Goal: Information Seeking & Learning: Learn about a topic

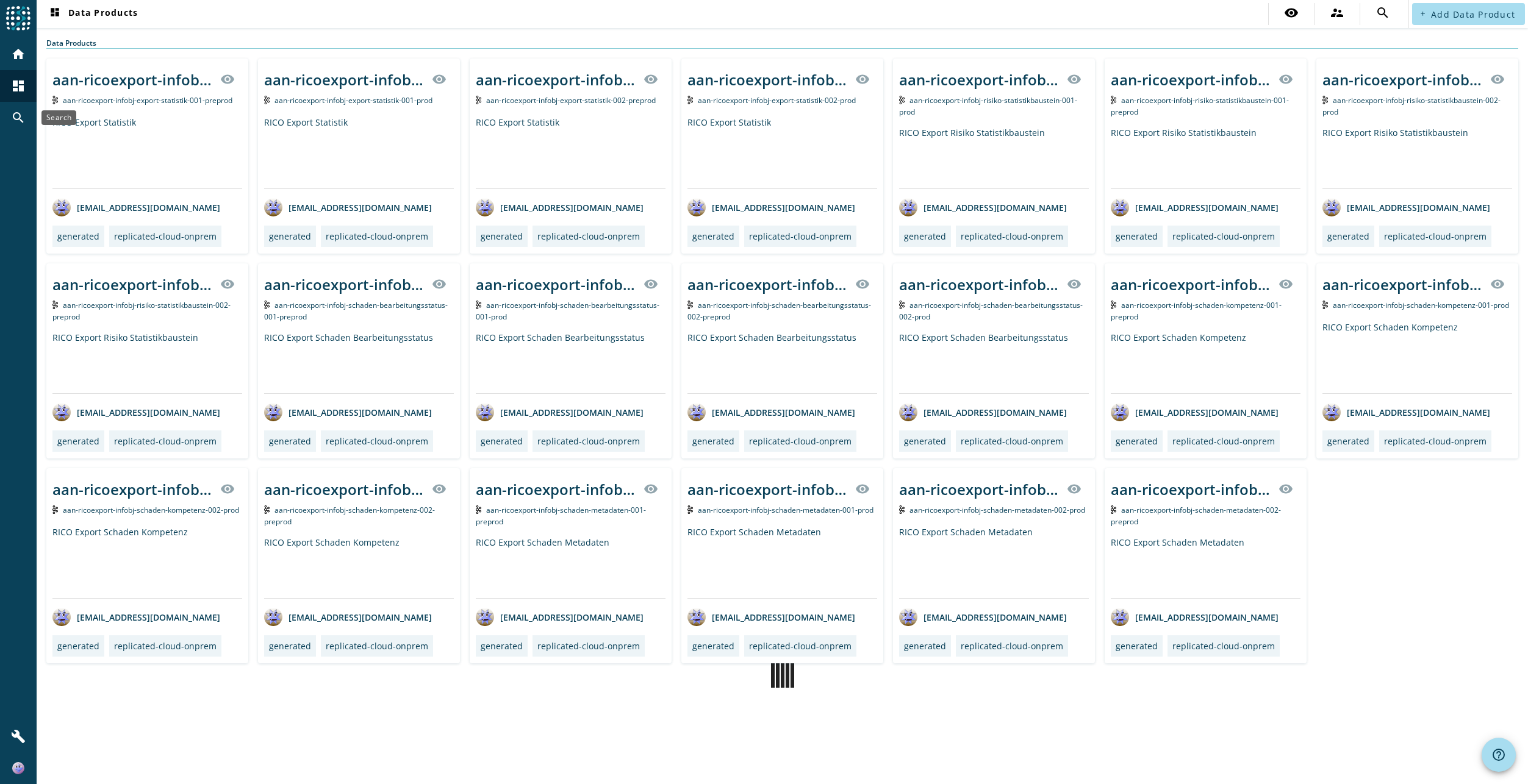
click at [19, 108] on div "search" at bounding box center [18, 118] width 32 height 32
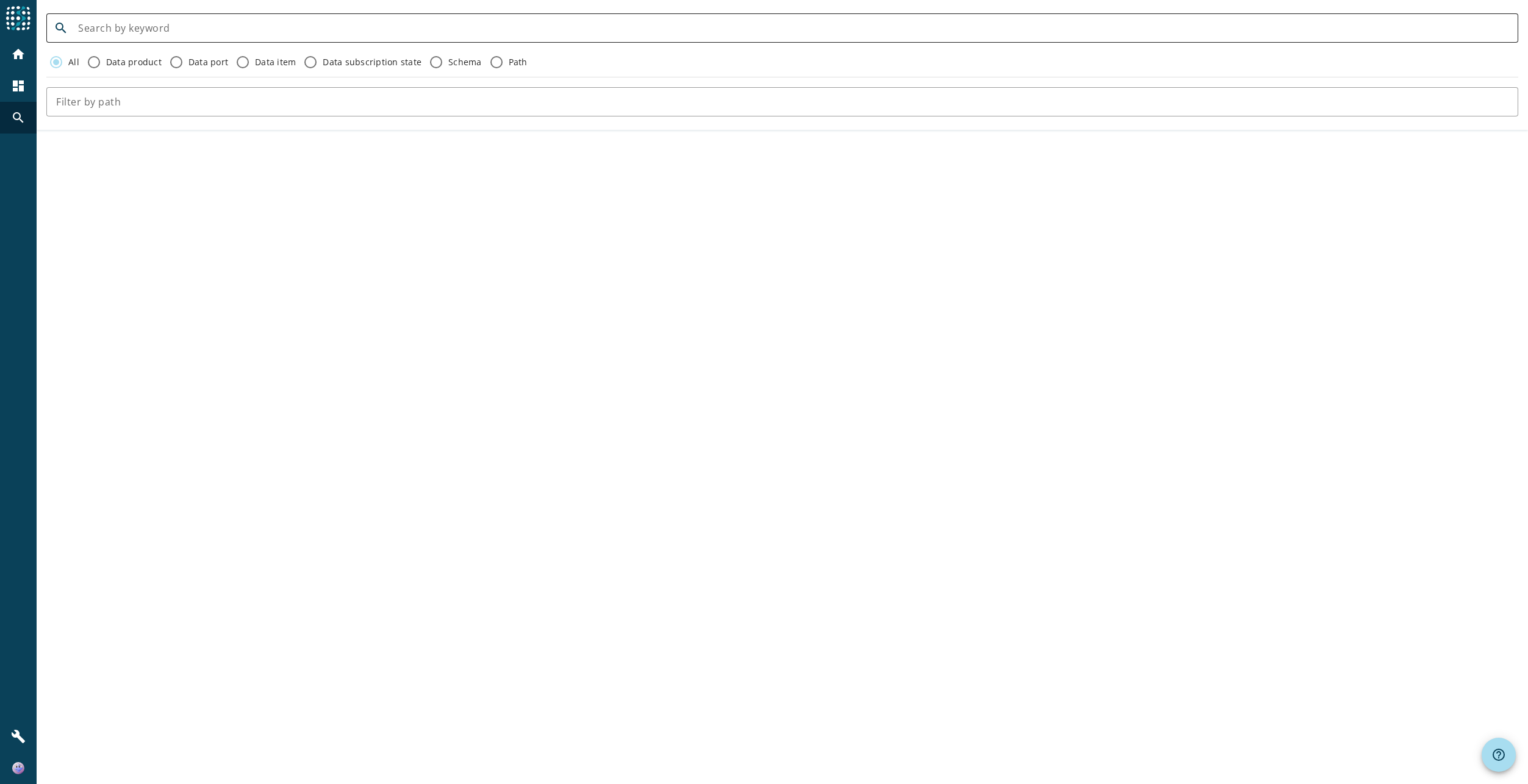
click at [276, 35] on div at bounding box center [793, 28] width 1430 height 29
click at [295, 27] on input at bounding box center [793, 28] width 1430 height 14
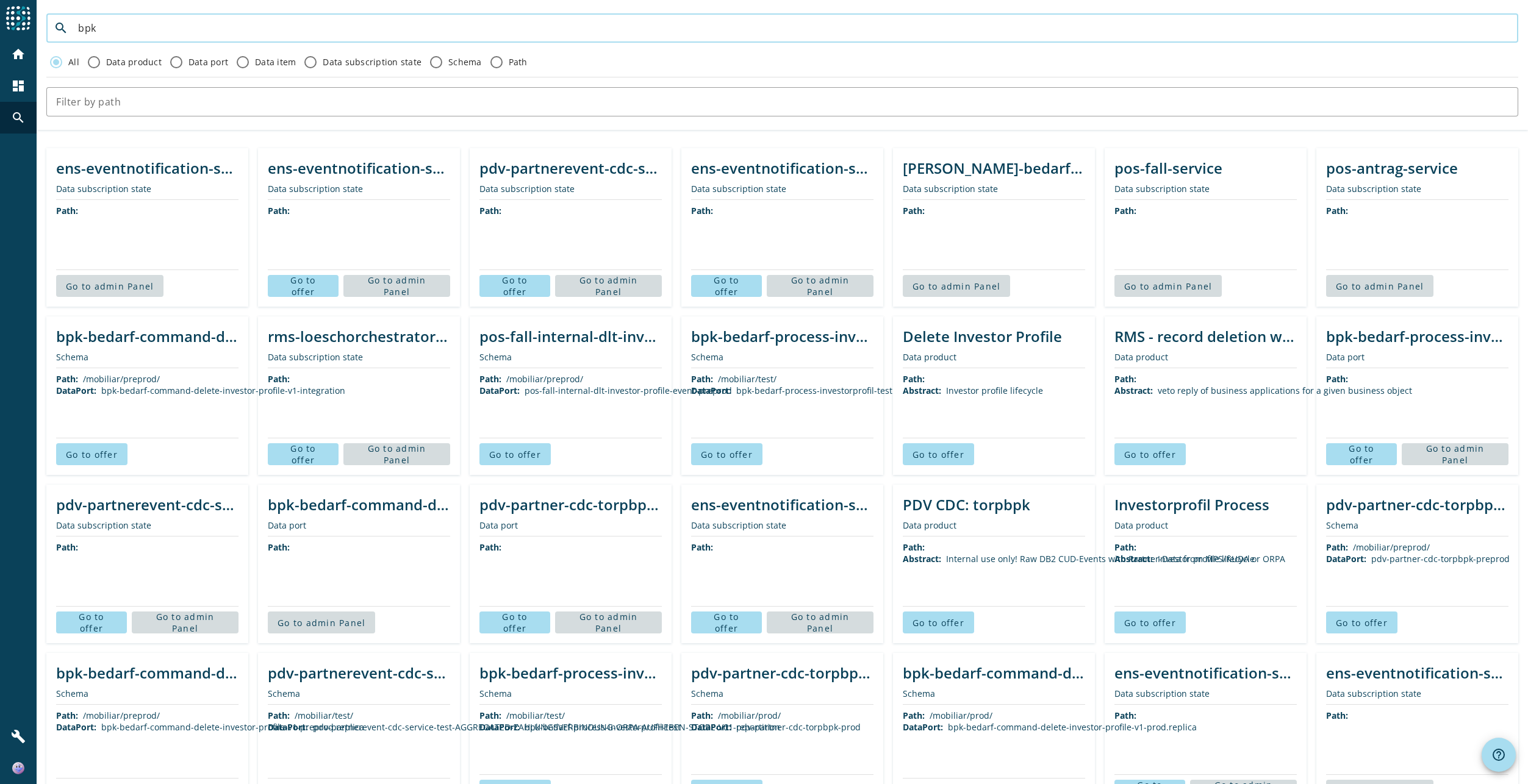
click at [191, 28] on input "bpk" at bounding box center [793, 28] width 1430 height 14
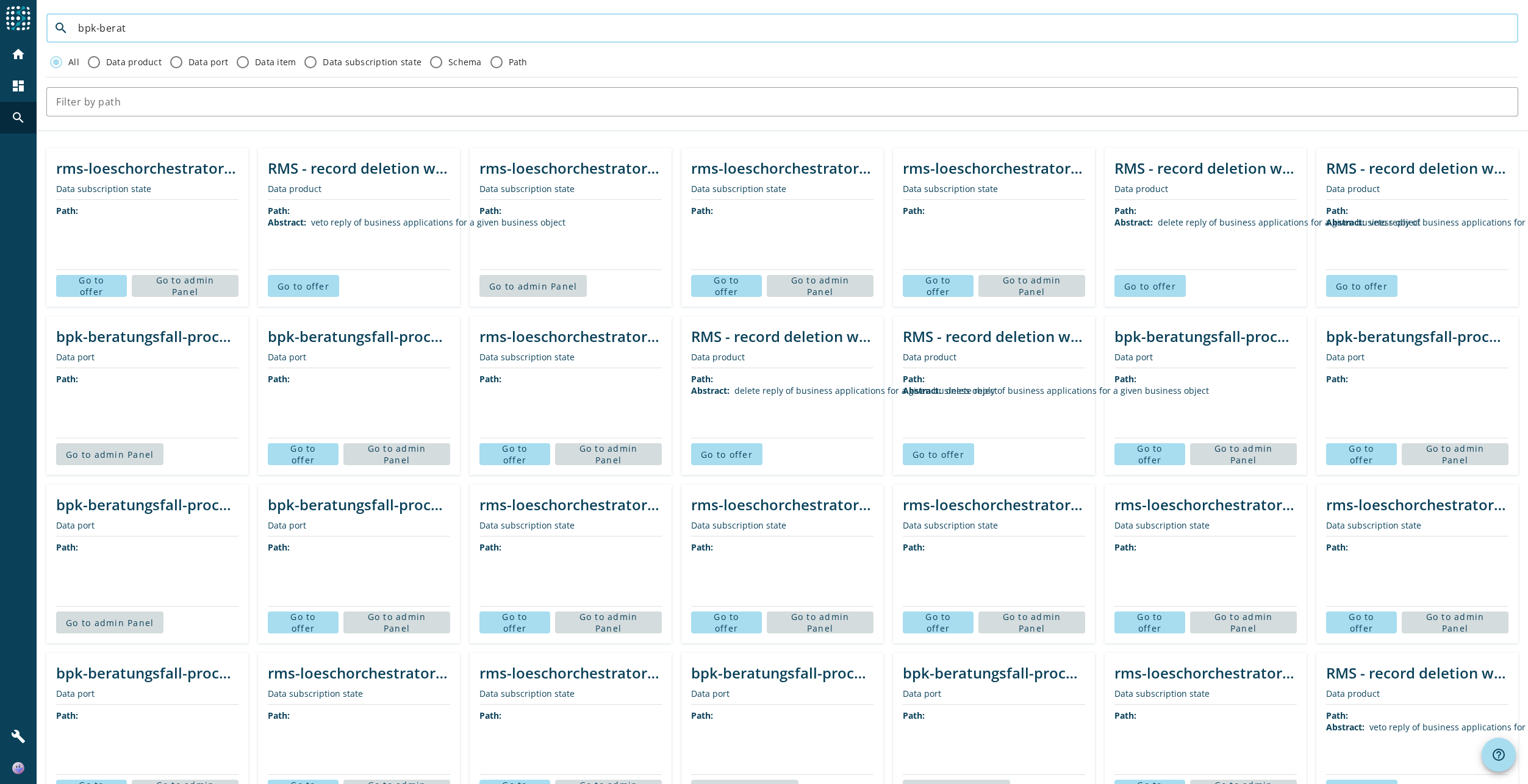
click at [124, 27] on input "bpk-berat" at bounding box center [793, 28] width 1430 height 14
paste input "pk-beratungsfall-process-deleteworkflow-completed-v2"
paste input
type input "bpk-beratungsfall-process-deleteworkflow-completed-v2"
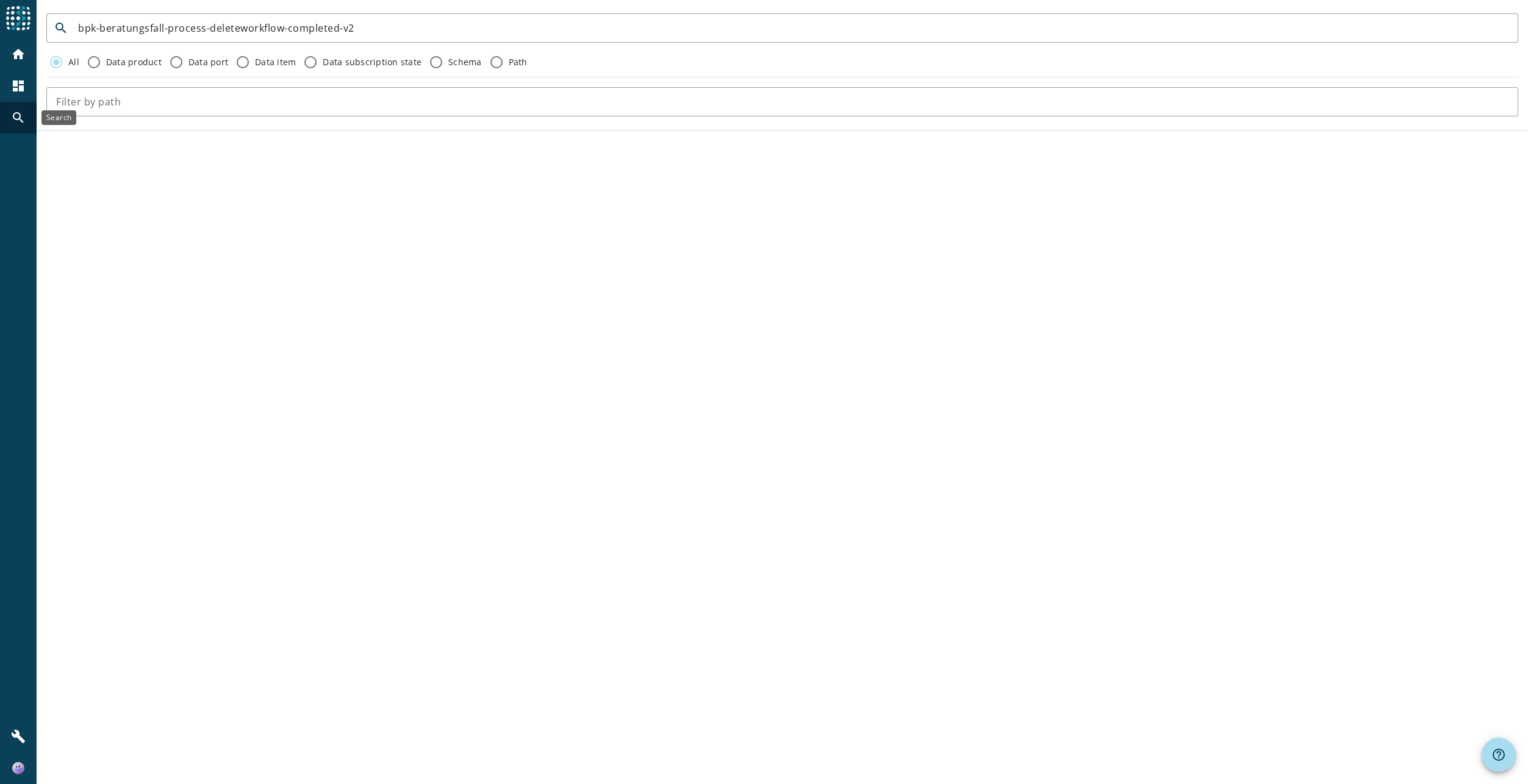
click at [19, 111] on mat-icon "search" at bounding box center [18, 118] width 14 height 14
click at [23, 60] on mat-icon "home" at bounding box center [18, 54] width 14 height 14
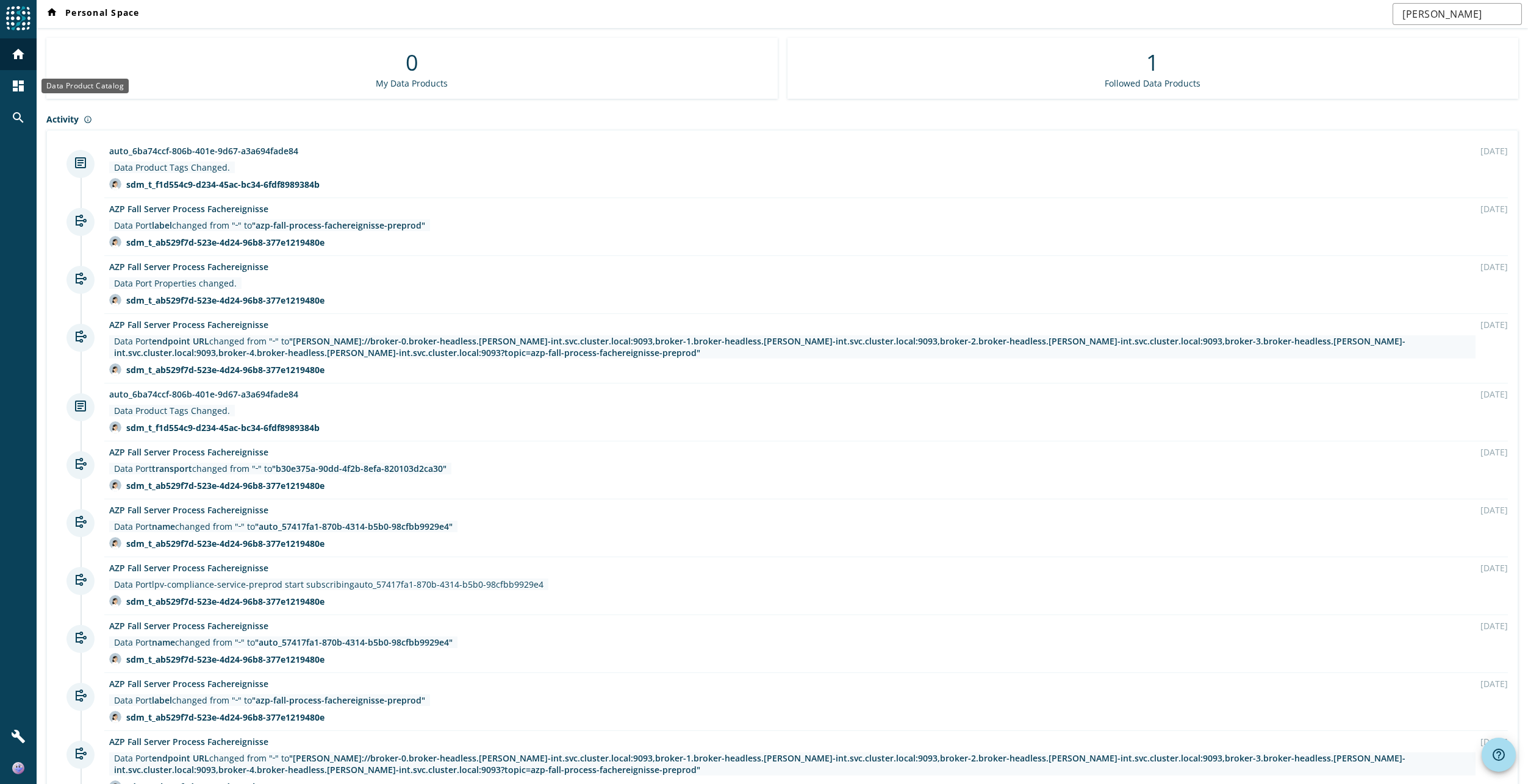
click at [24, 85] on mat-icon "dashboard" at bounding box center [18, 86] width 14 height 14
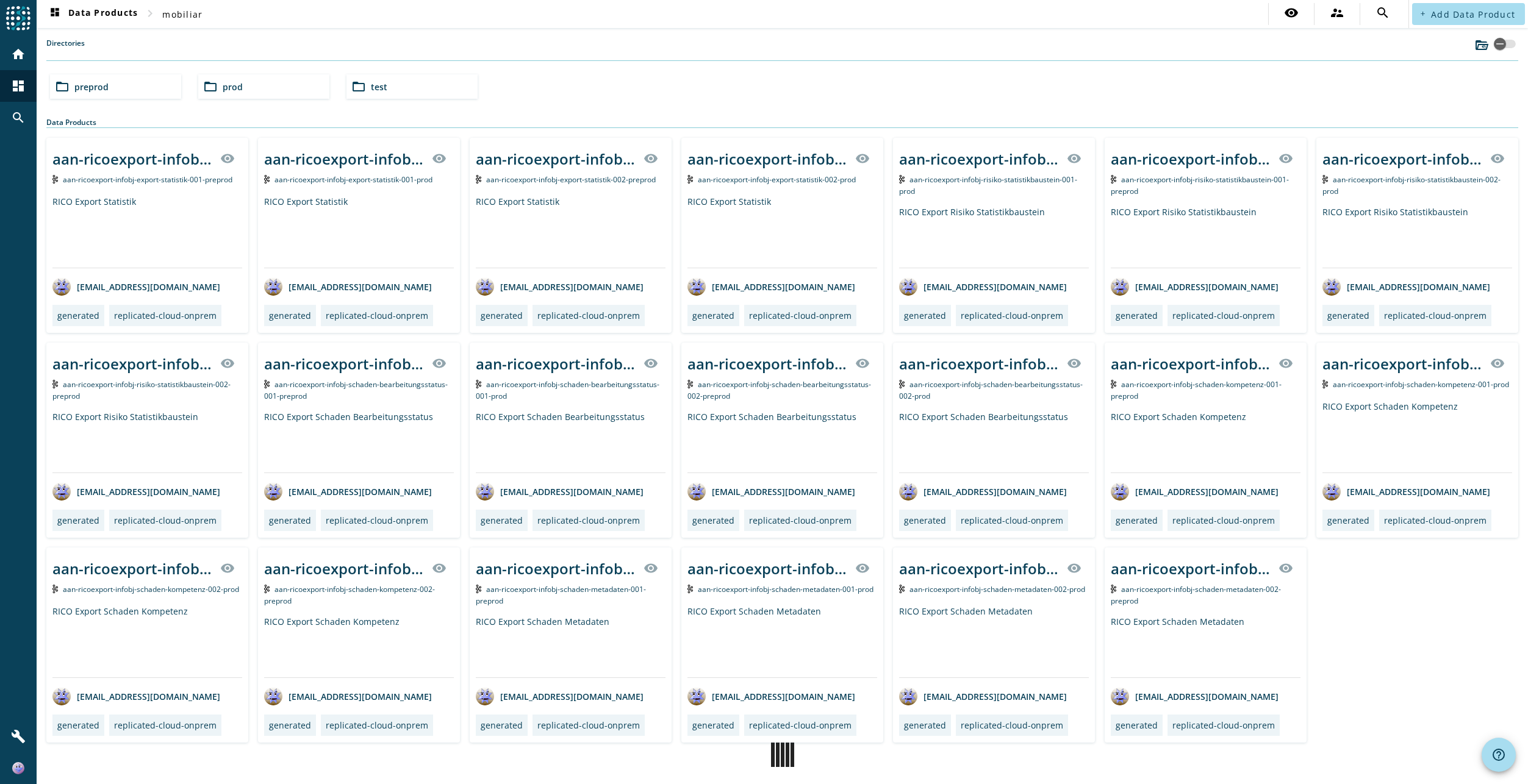
click at [108, 88] on div "folder_open preprod" at bounding box center [115, 87] width 131 height 24
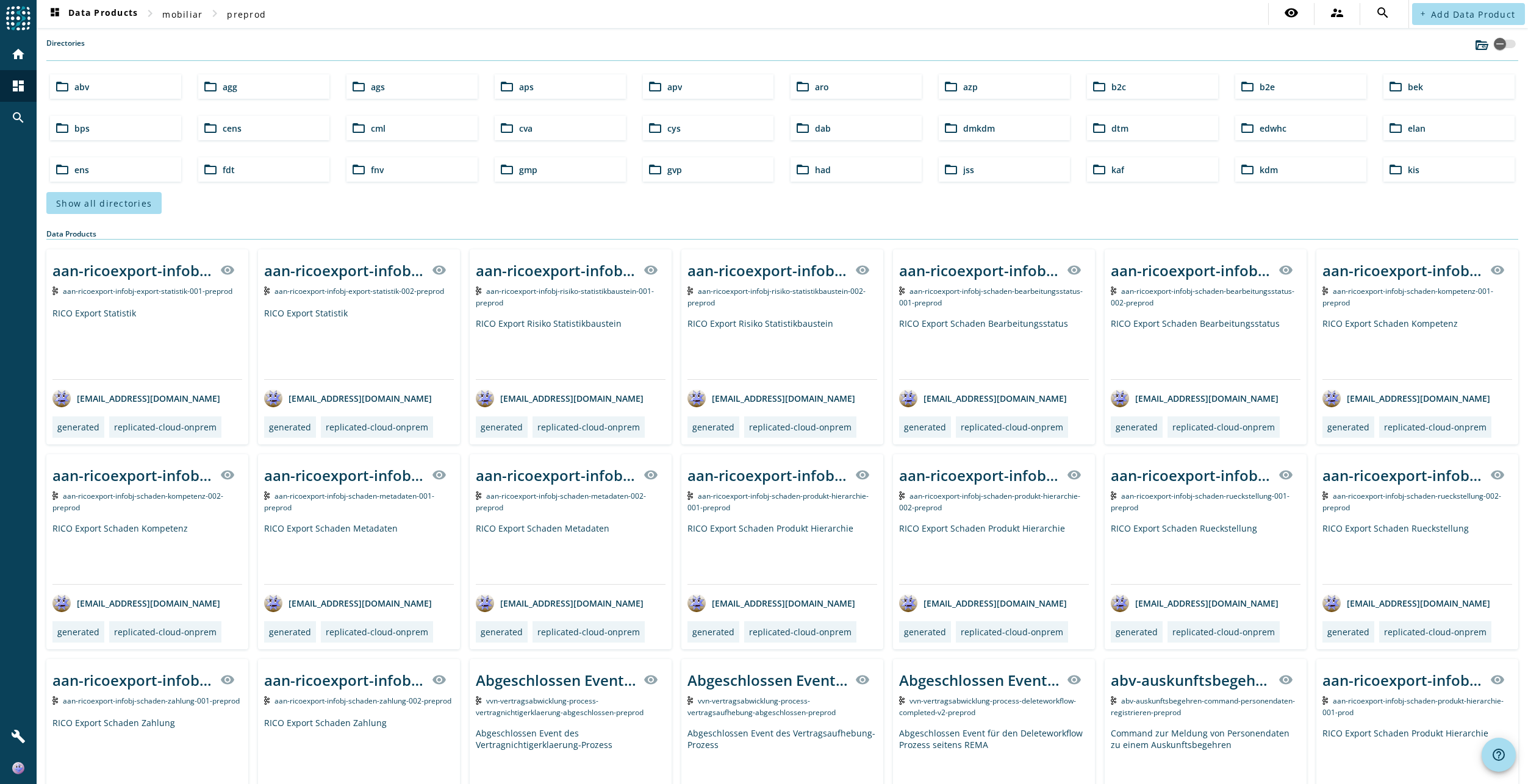
click at [202, 51] on div "Directories" at bounding box center [782, 49] width 1471 height 23
click at [214, 45] on div "Directories" at bounding box center [782, 49] width 1471 height 23
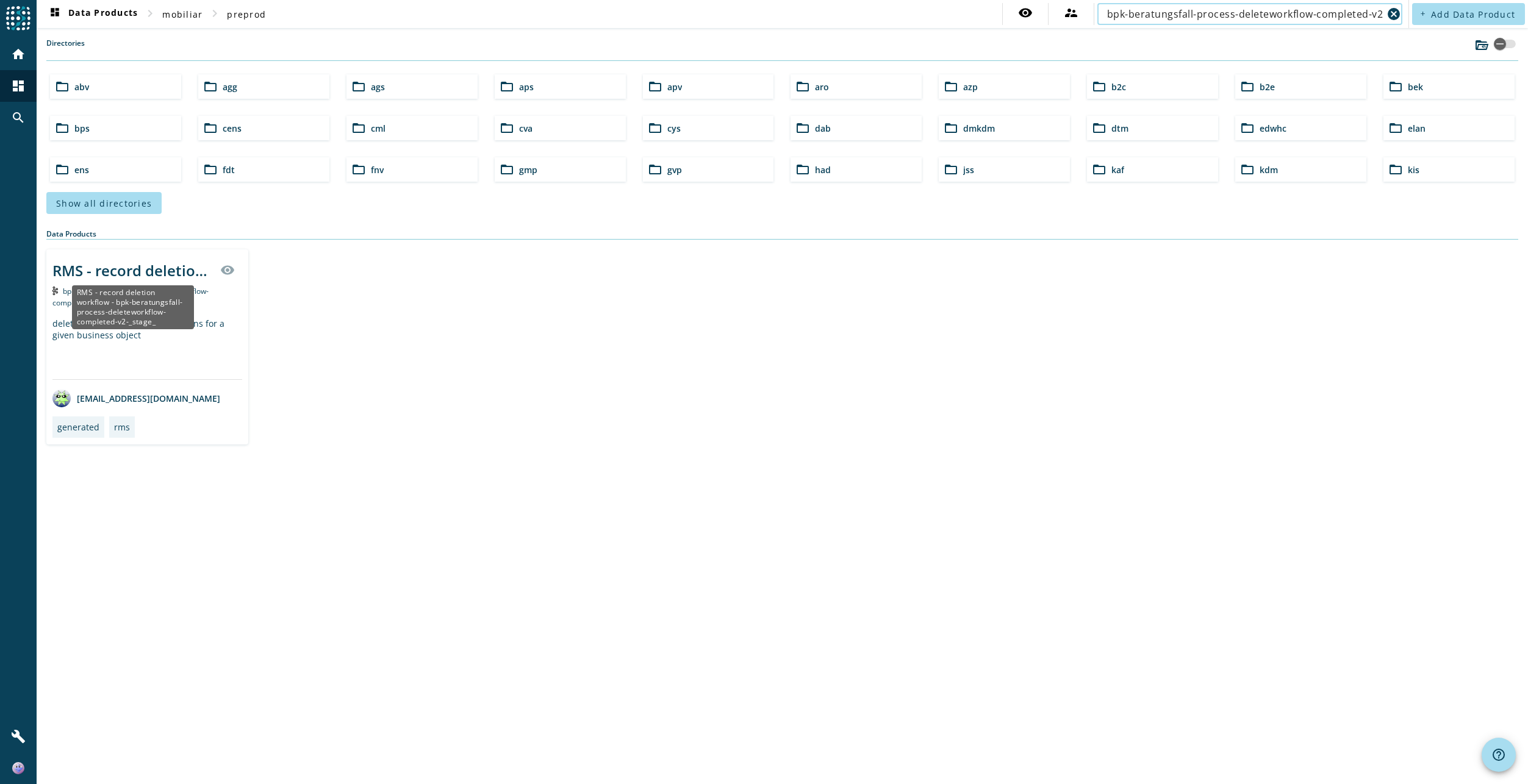
type input "bpk-beratungsfall-process-deleteworkflow-completed-v2"
click at [166, 274] on div "RMS - record deletion workflow - bpk-beratungsfall-process-deleteworkflow-compl…" at bounding box center [133, 270] width 161 height 20
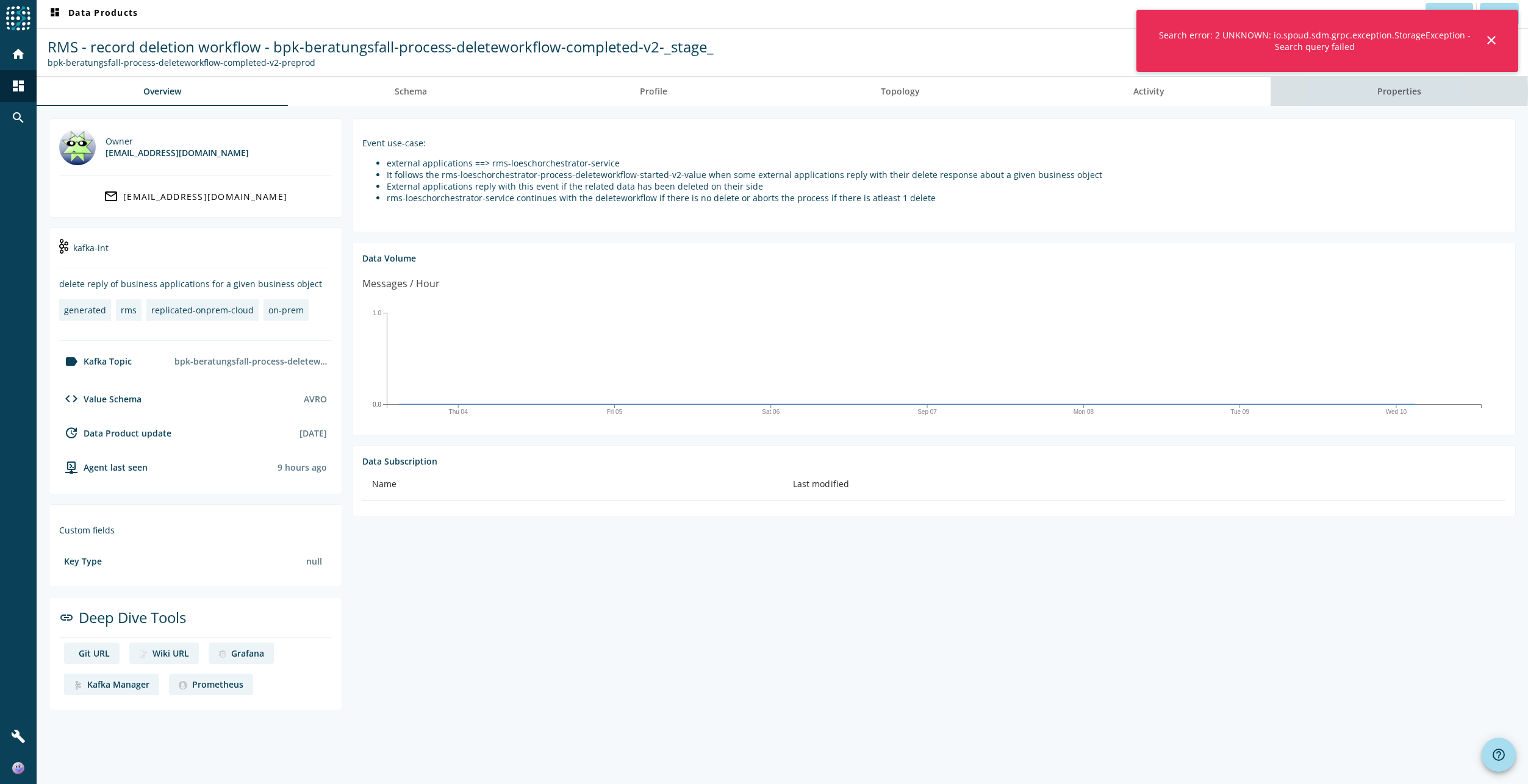
click at [1341, 92] on link "Properties" at bounding box center [1399, 91] width 258 height 29
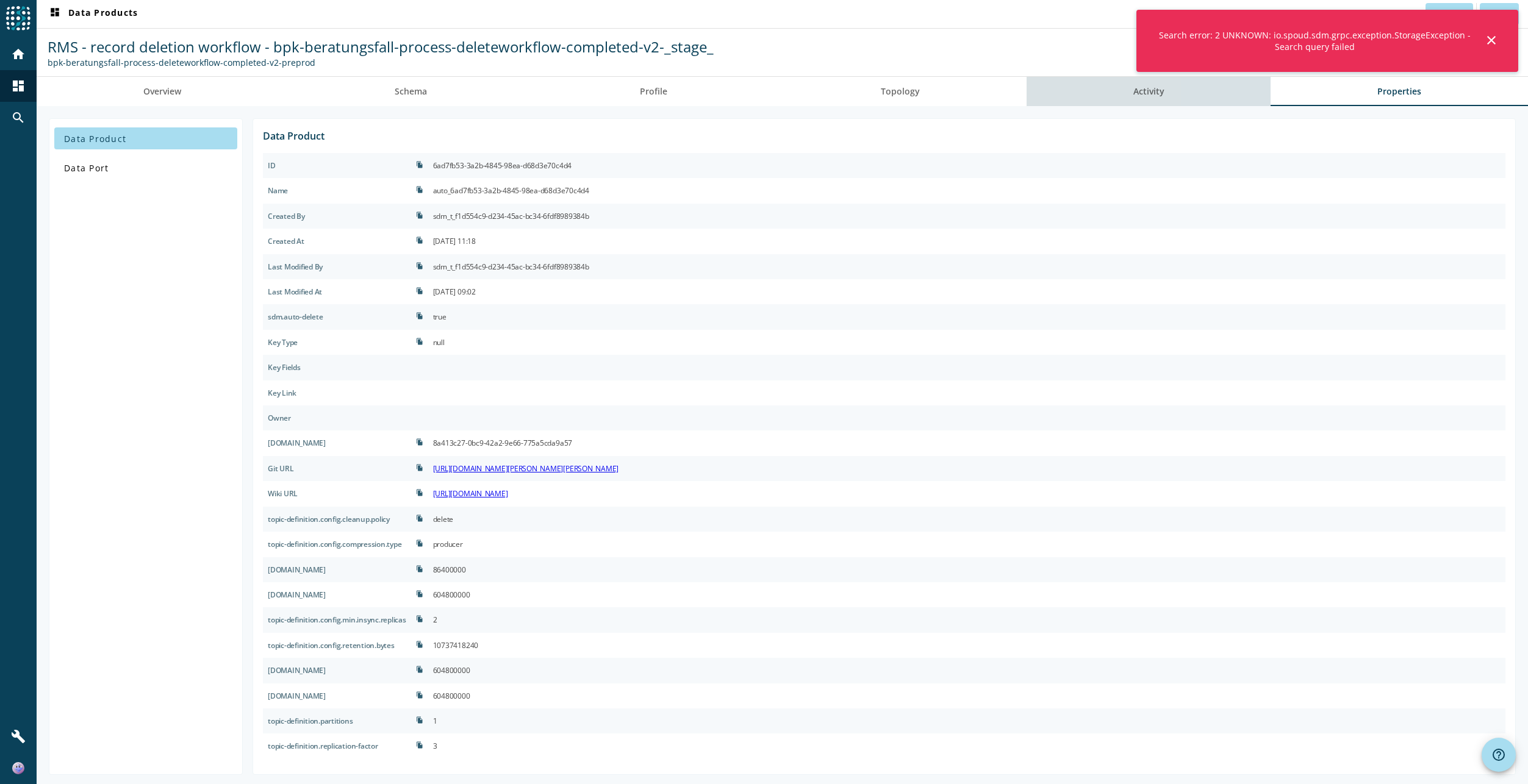
click at [1208, 98] on link "Activity" at bounding box center [1149, 91] width 245 height 29
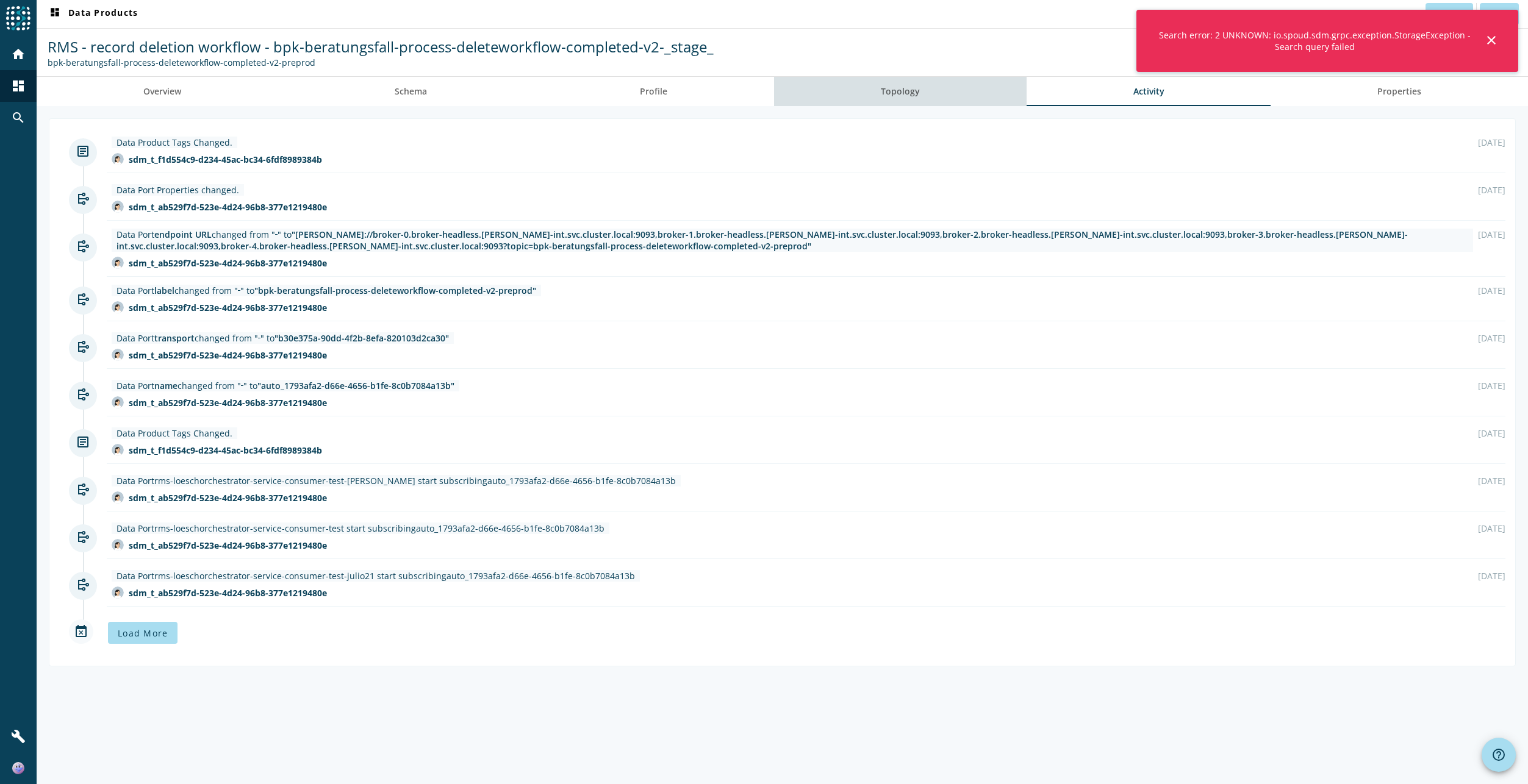
click at [915, 105] on span "Topology" at bounding box center [900, 91] width 39 height 29
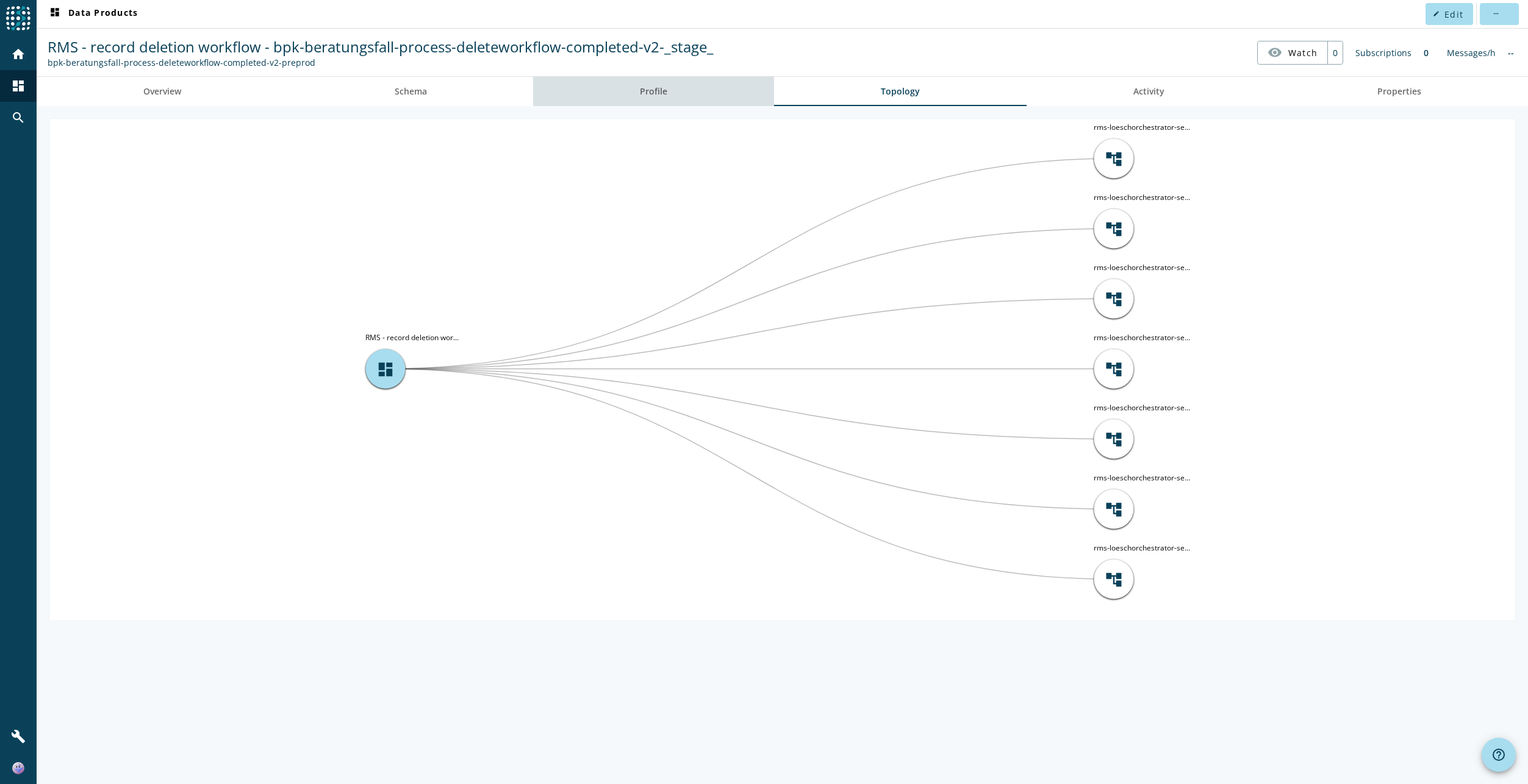
click at [650, 95] on span "Profile" at bounding box center [654, 92] width 27 height 9
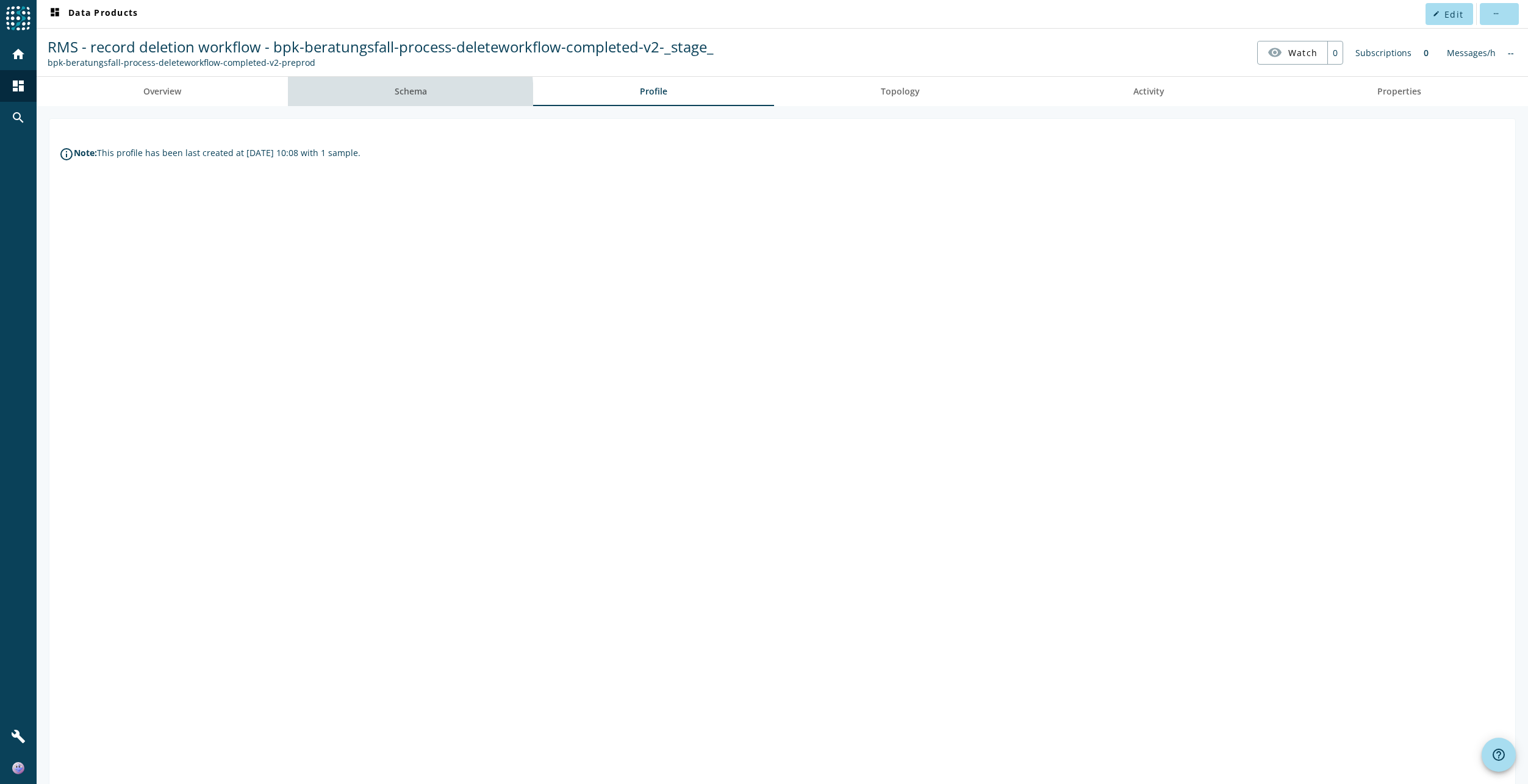
click at [372, 98] on link "Schema" at bounding box center [410, 91] width 246 height 29
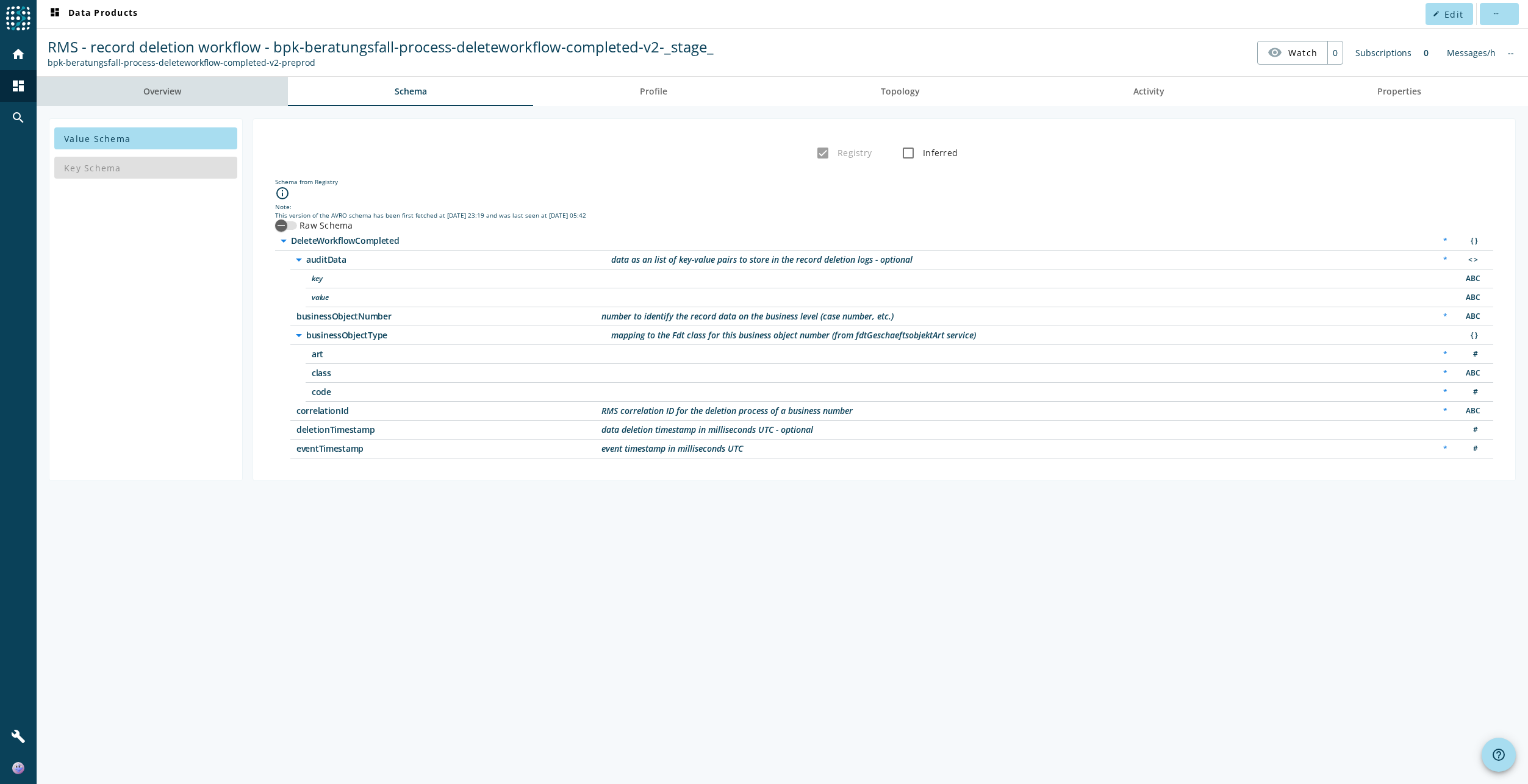
click at [185, 96] on link "Overview" at bounding box center [162, 91] width 251 height 29
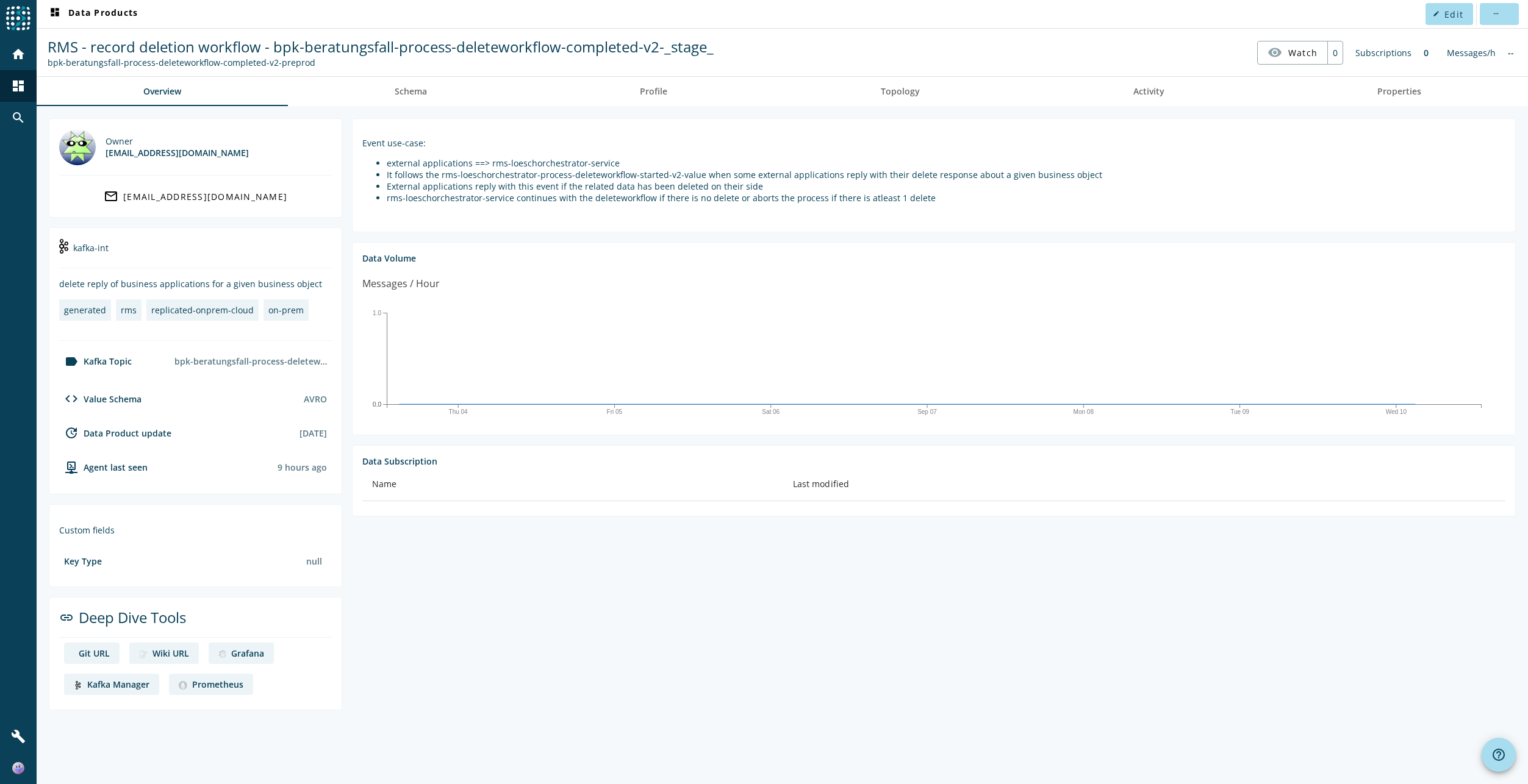
click at [110, 685] on div "Kafka Manager" at bounding box center [118, 684] width 62 height 11
click at [217, 679] on div "Prometheus" at bounding box center [217, 684] width 51 height 11
click at [173, 663] on link "Wiki URL" at bounding box center [164, 653] width 70 height 22
click at [256, 648] on div "Grafana" at bounding box center [247, 653] width 33 height 11
click at [25, 115] on mat-icon "search" at bounding box center [18, 118] width 14 height 14
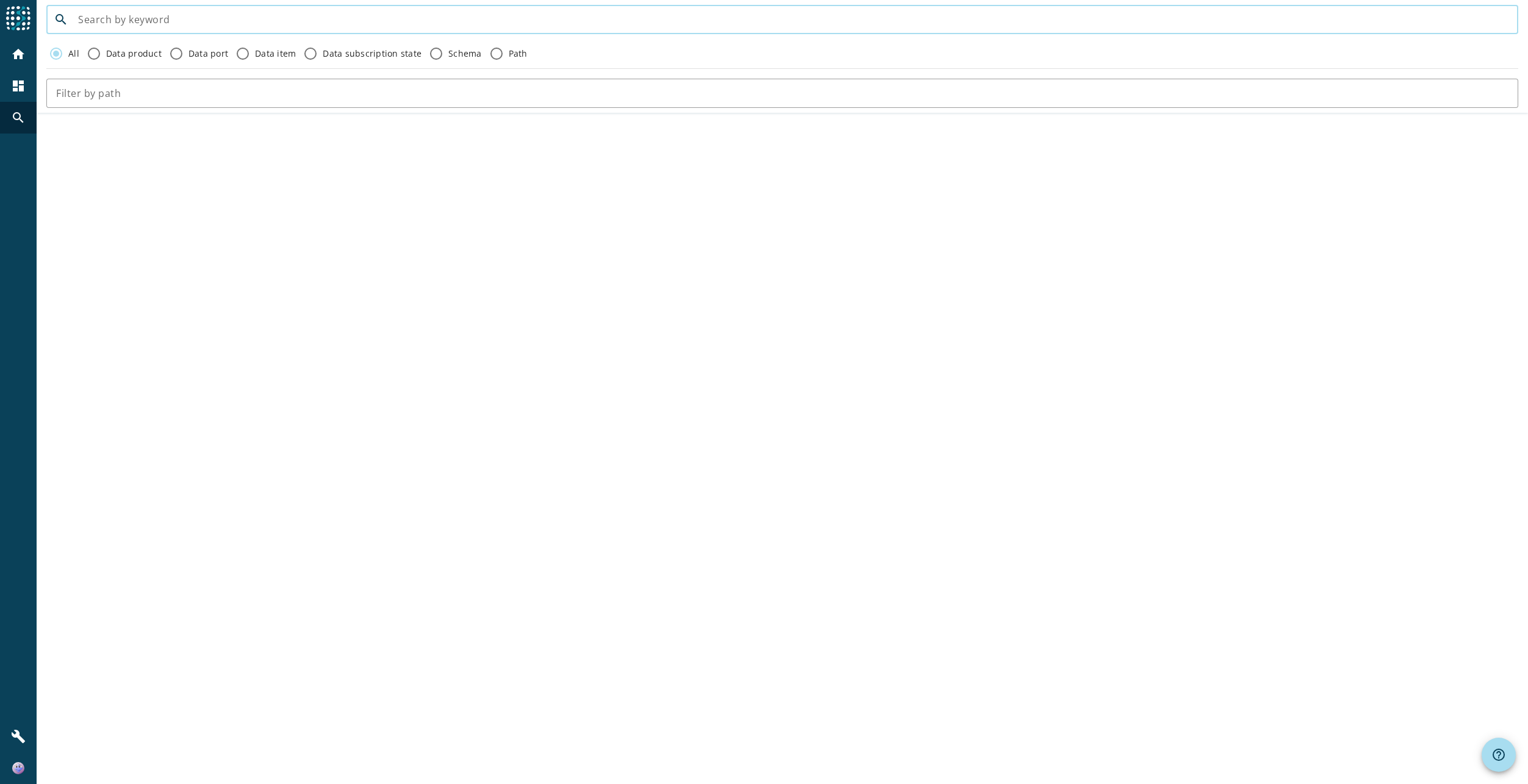
drag, startPoint x: 0, startPoint y: 0, endPoint x: 203, endPoint y: 24, distance: 204.4
click at [203, 24] on input at bounding box center [793, 19] width 1430 height 14
paste input "rms-loeschorchestrator-process-vetoworkflow-started-value-v2"
type input "rms-loeschorchestrator-process-vetoworkflow-started-value-v2"
click at [19, 63] on div "home" at bounding box center [18, 55] width 32 height 32
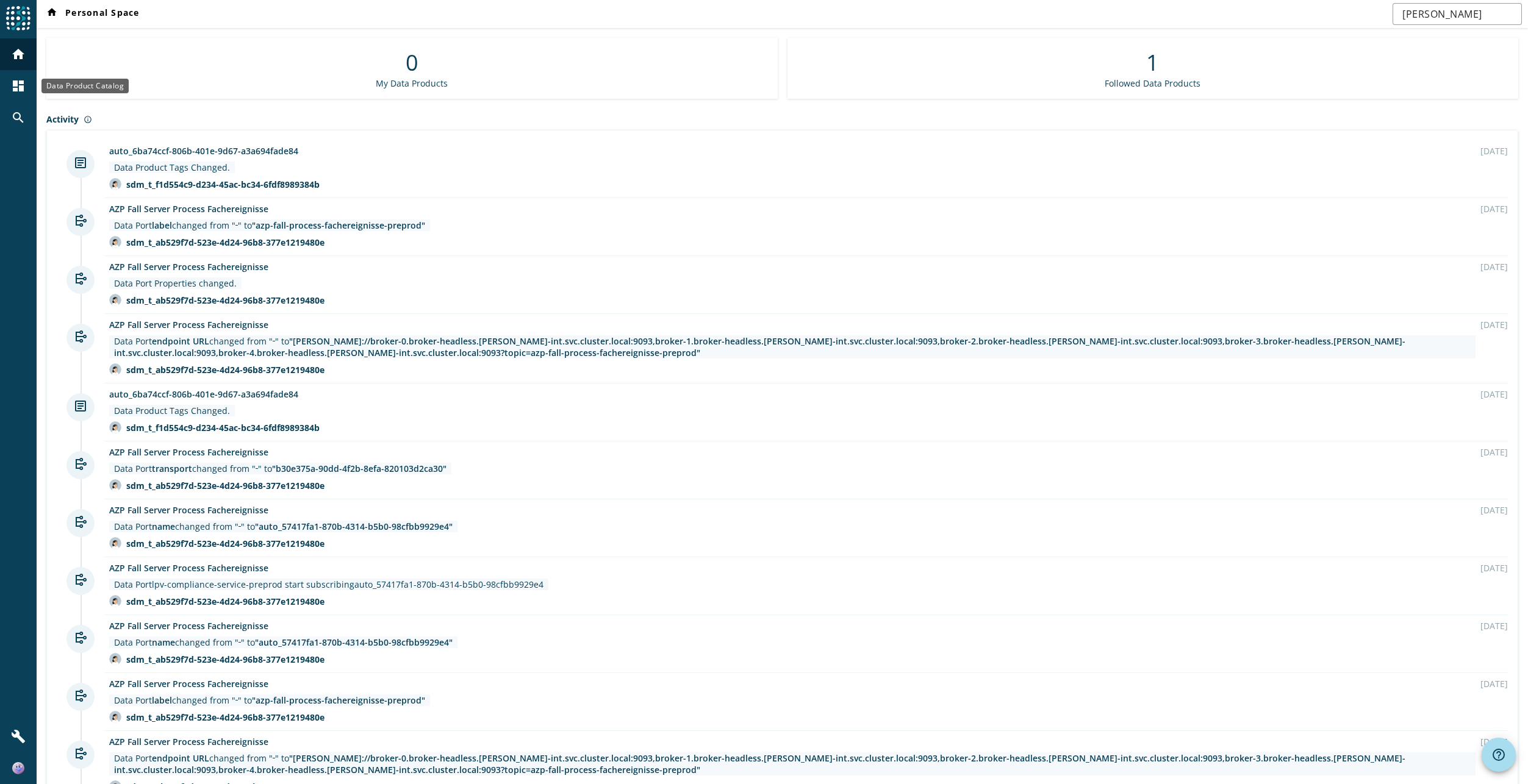
click at [25, 83] on mat-icon "dashboard" at bounding box center [18, 86] width 14 height 14
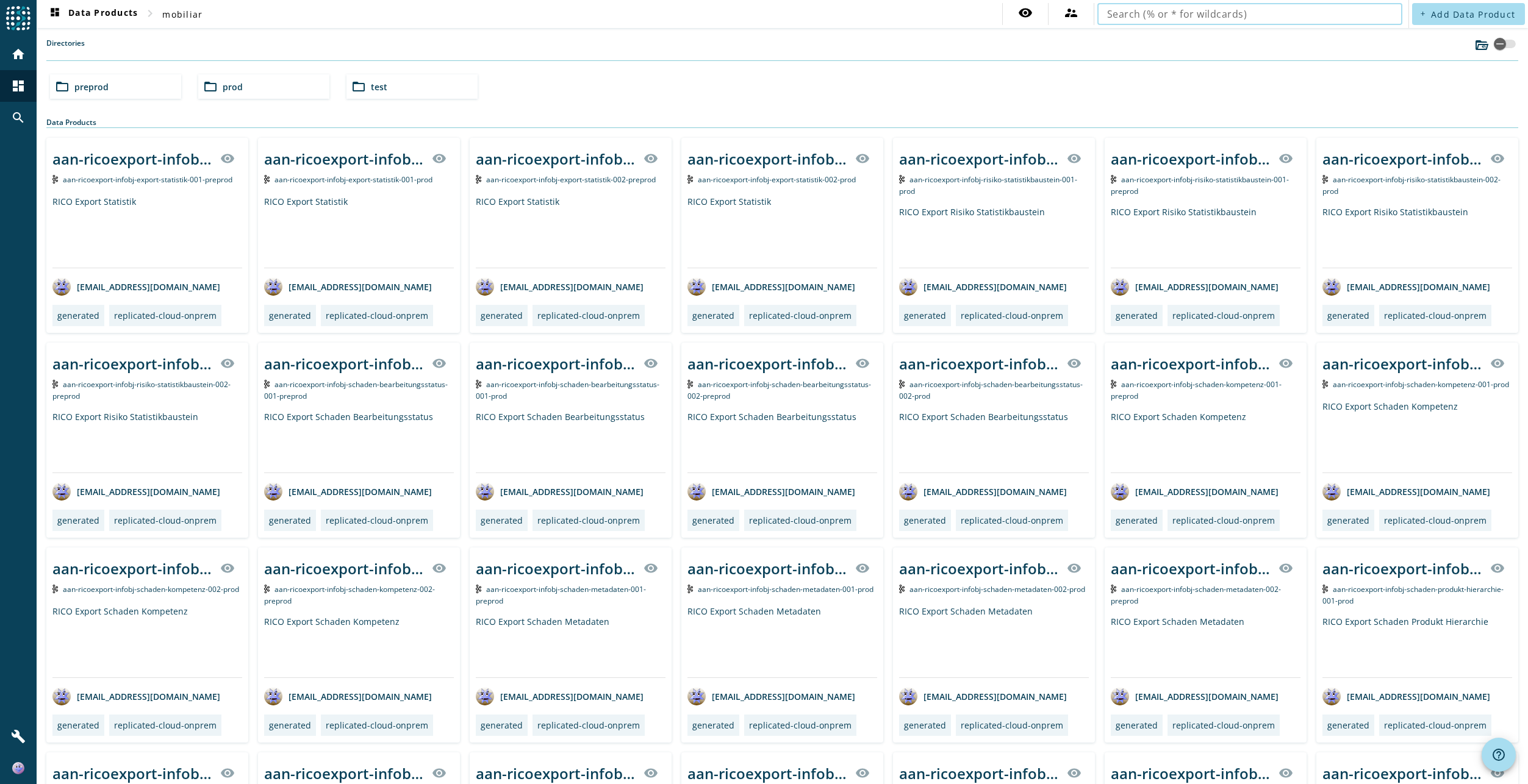
paste input "rms-loeschorchestrator-process-vetoworkflow-started-value-v2"
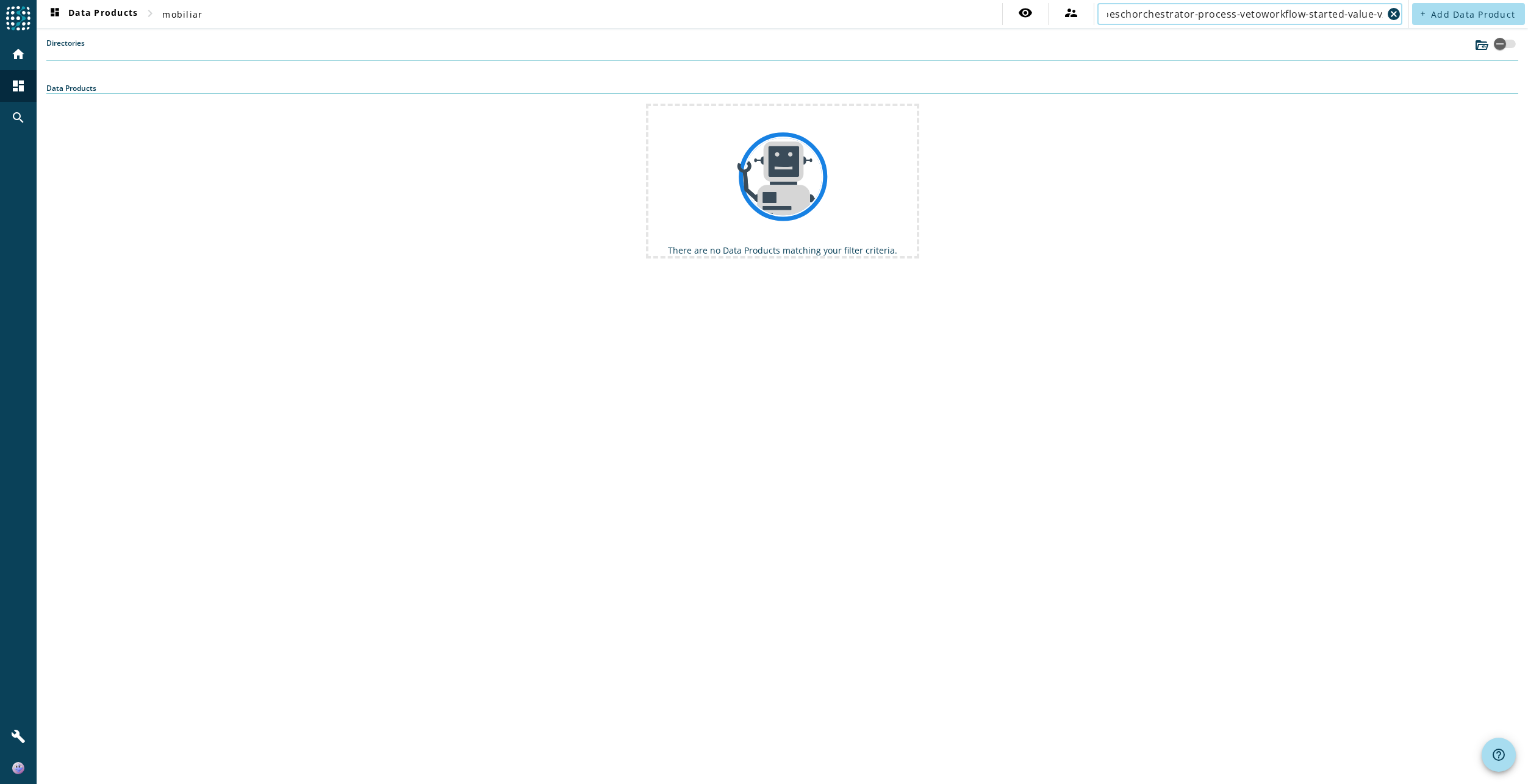
click at [132, 88] on div "Data Products" at bounding box center [782, 88] width 1471 height 11
drag, startPoint x: 1370, startPoint y: 17, endPoint x: 1529, endPoint y: -3, distance: 160.3
click at [1527, 0] on html "menu Agoora home dashboard search build dashboard Data Products chevron_right m…" at bounding box center [764, 392] width 1528 height 784
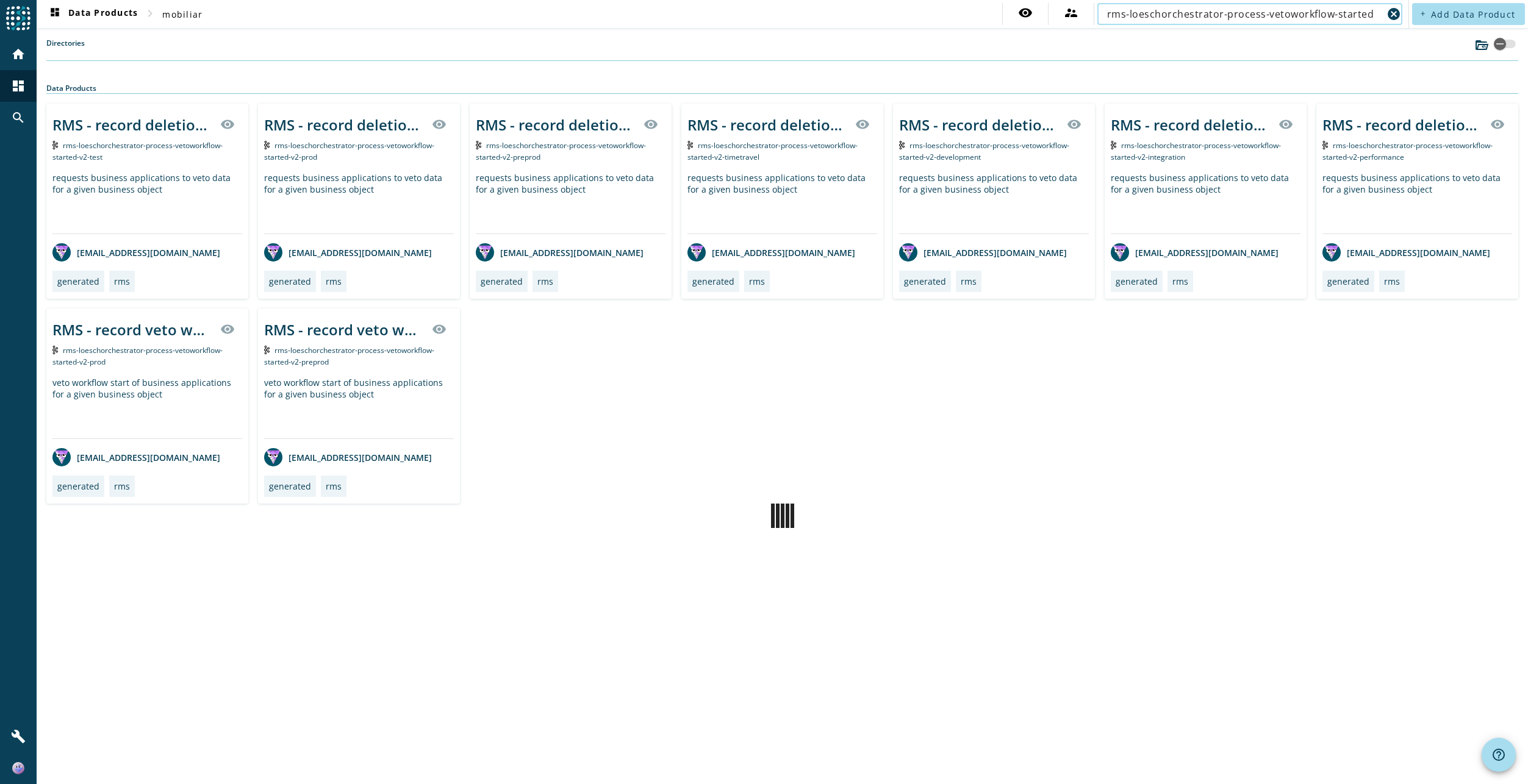
type input "rms-loeschorchestrator-process-vetoworkflow-started"
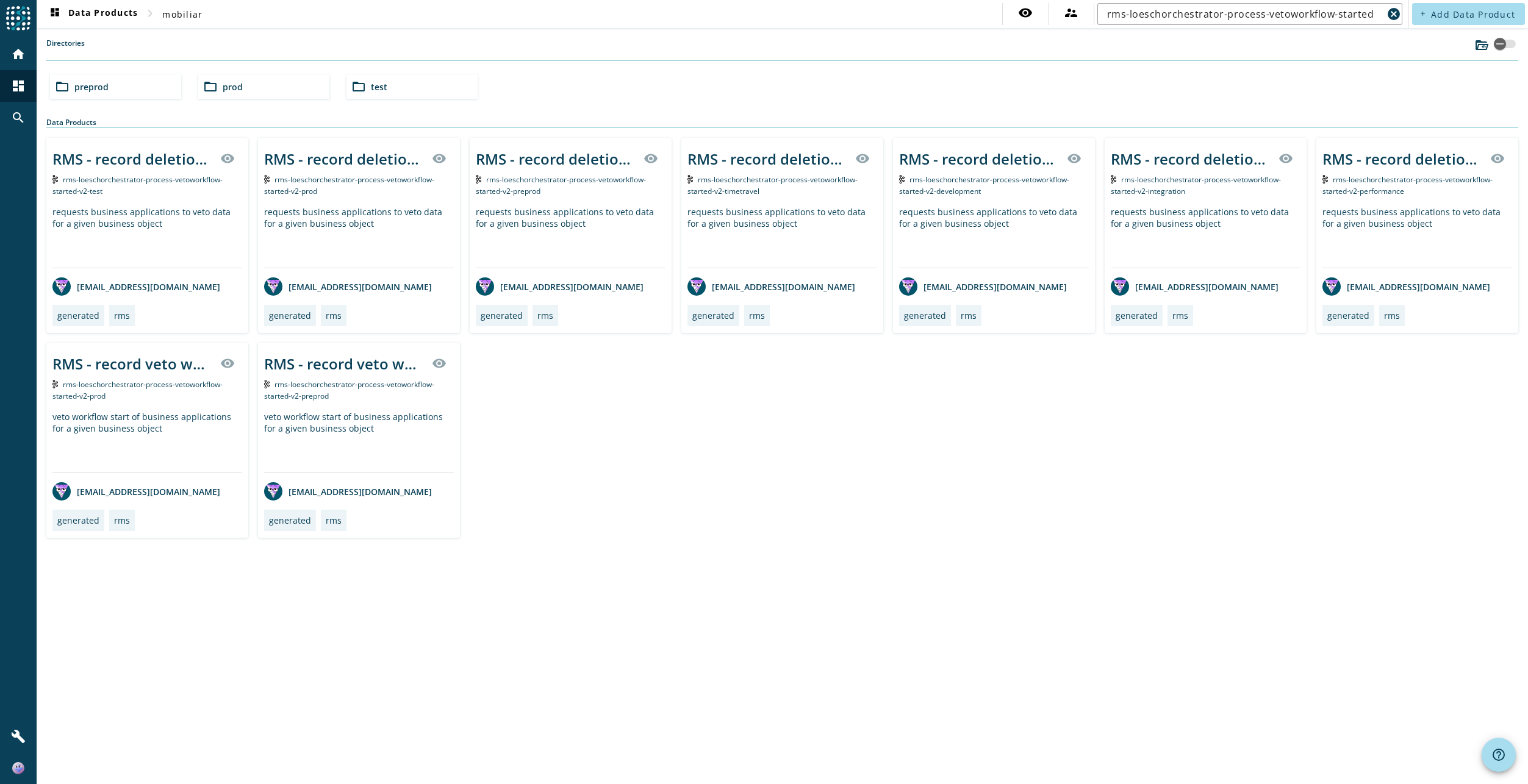
click at [332, 406] on div "RMS - record veto workflow - rms-loeschorchestrator-process-deleteworkflow-star…" at bounding box center [359, 440] width 202 height 195
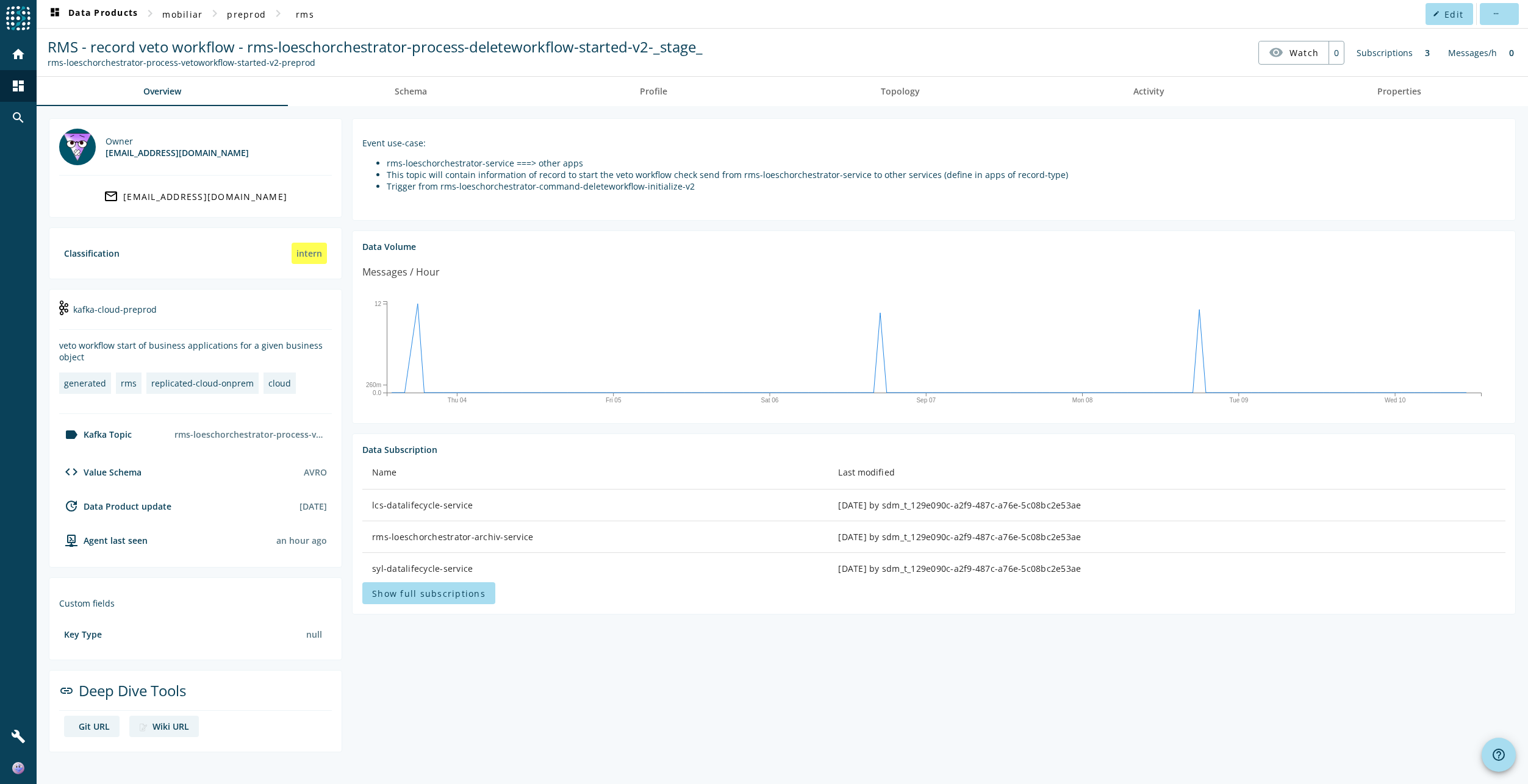
click at [263, 433] on div "rms-loeschorchestrator-process-vetoworkflow-started-v2-preprod" at bounding box center [250, 435] width 162 height 22
drag, startPoint x: 103, startPoint y: 11, endPoint x: 511, endPoint y: 10, distance: 408.0
click at [511, 10] on nav "dashboard Data Products chevron_right mobiliar chevron_right preprod chevron_ri…" at bounding box center [782, 14] width 1491 height 28
click at [238, 14] on span "preprod" at bounding box center [246, 14] width 39 height 11
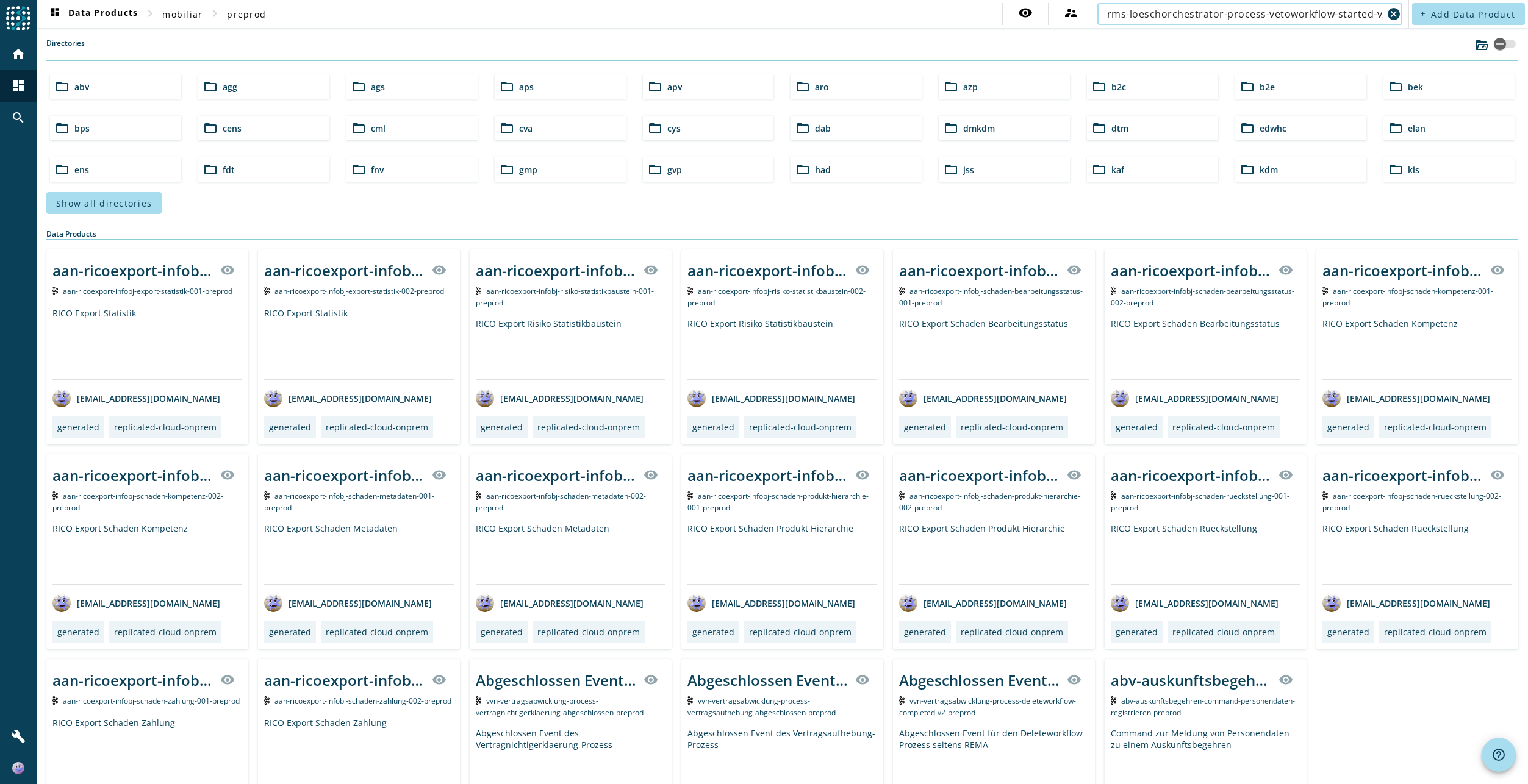
scroll to position [0, 6]
type input "rms-loeschorchestrator-process-vetoworkflow-started-v2"
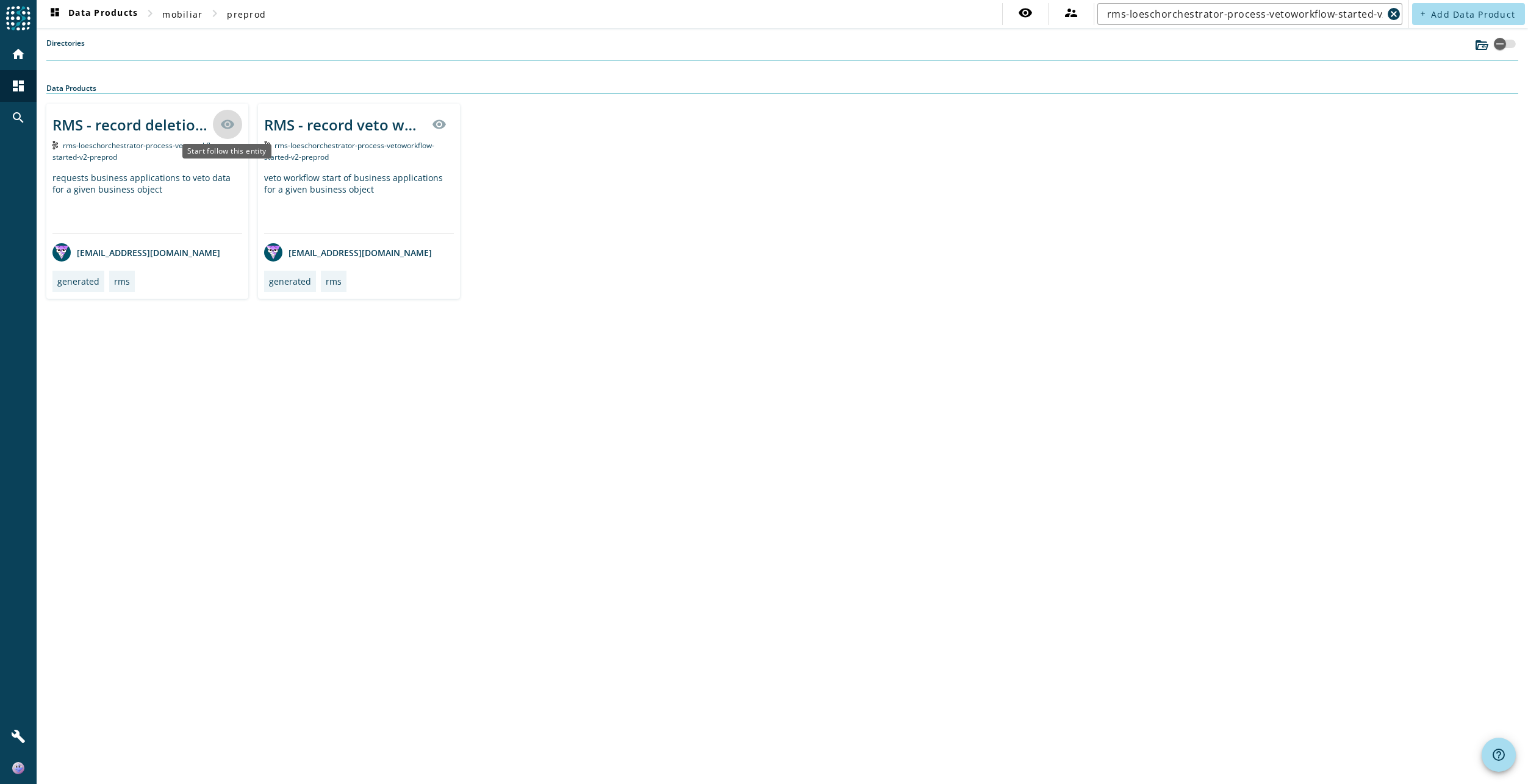
click at [225, 124] on mat-icon "visibility" at bounding box center [227, 124] width 14 height 14
click at [225, 124] on icon at bounding box center [227, 124] width 14 height 14
click at [124, 120] on div "RMS - record deletion workflow - rms-loeschorchestrator-process-vetoworkflow-st…" at bounding box center [133, 125] width 161 height 20
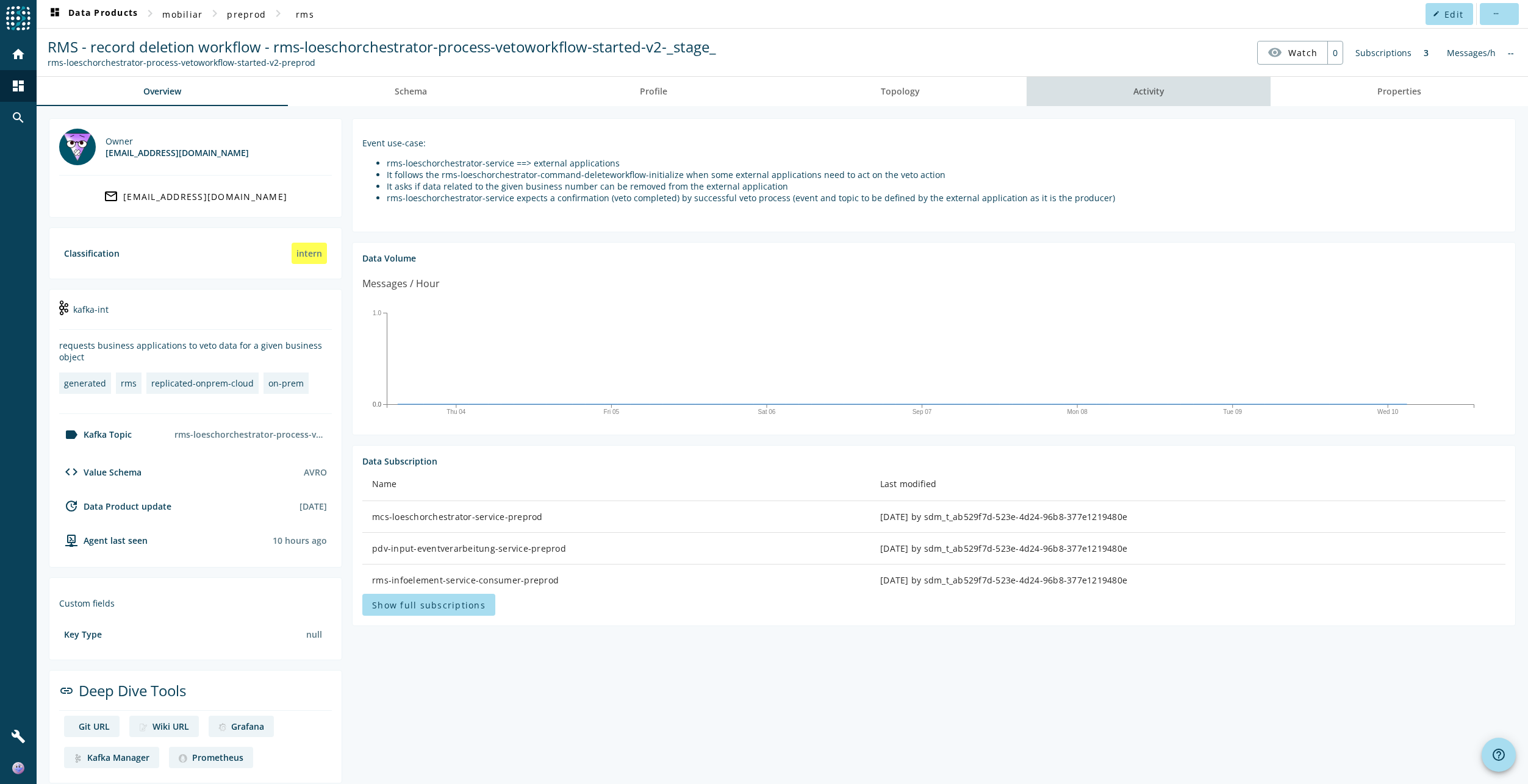
click at [1199, 92] on link "Activity" at bounding box center [1149, 91] width 245 height 29
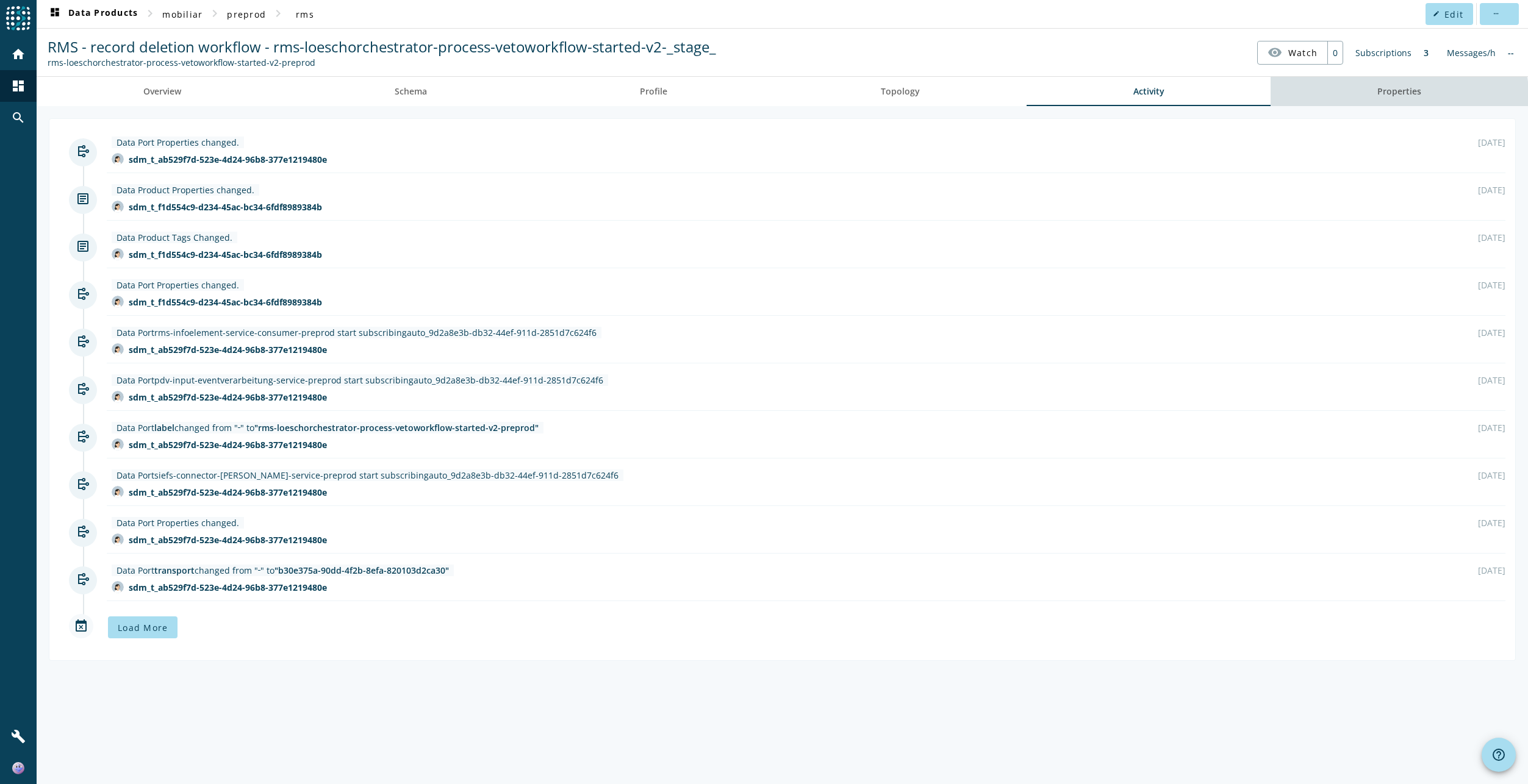
click at [1381, 105] on span "Properties" at bounding box center [1399, 91] width 44 height 29
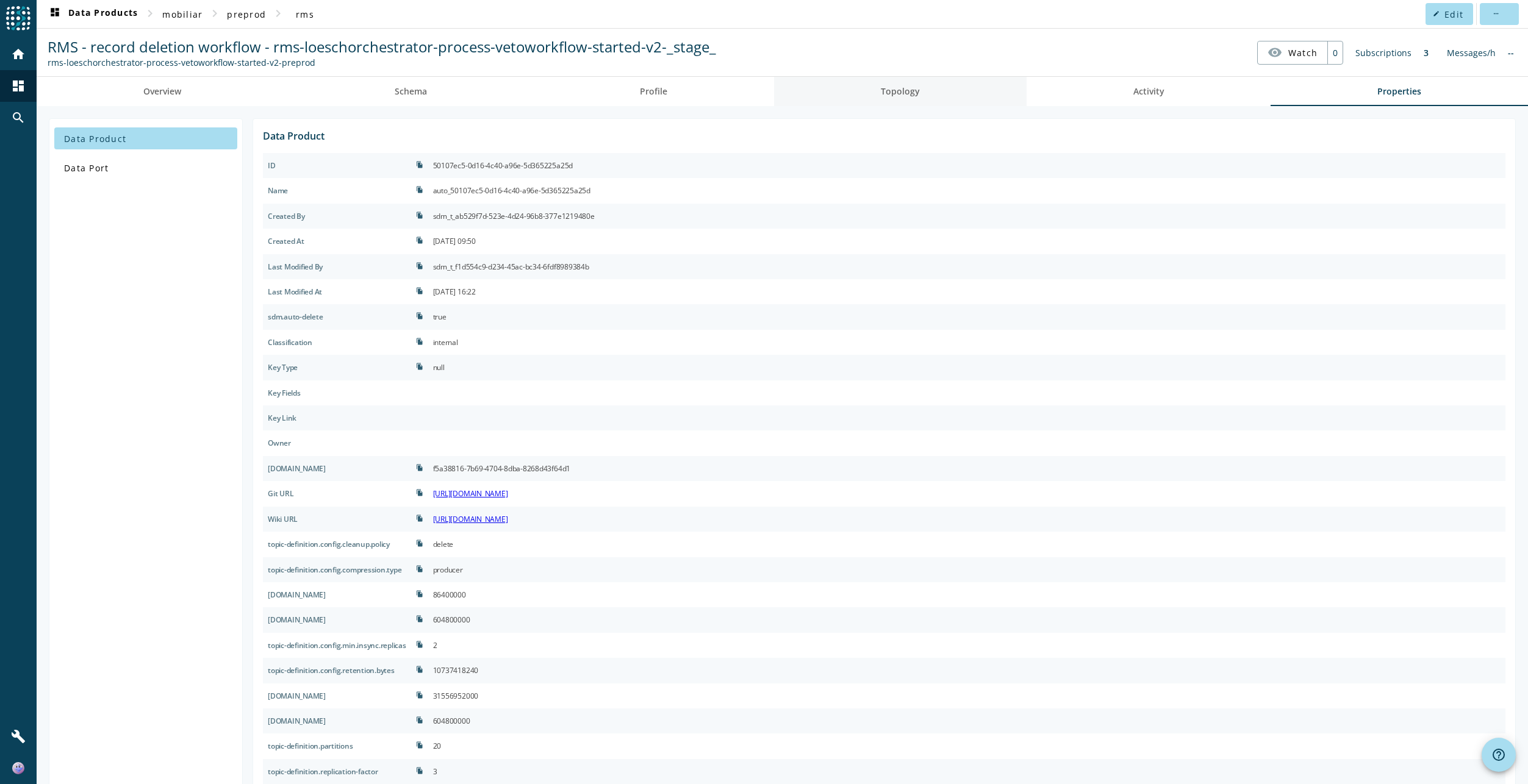
click at [873, 91] on link "Topology" at bounding box center [900, 91] width 253 height 29
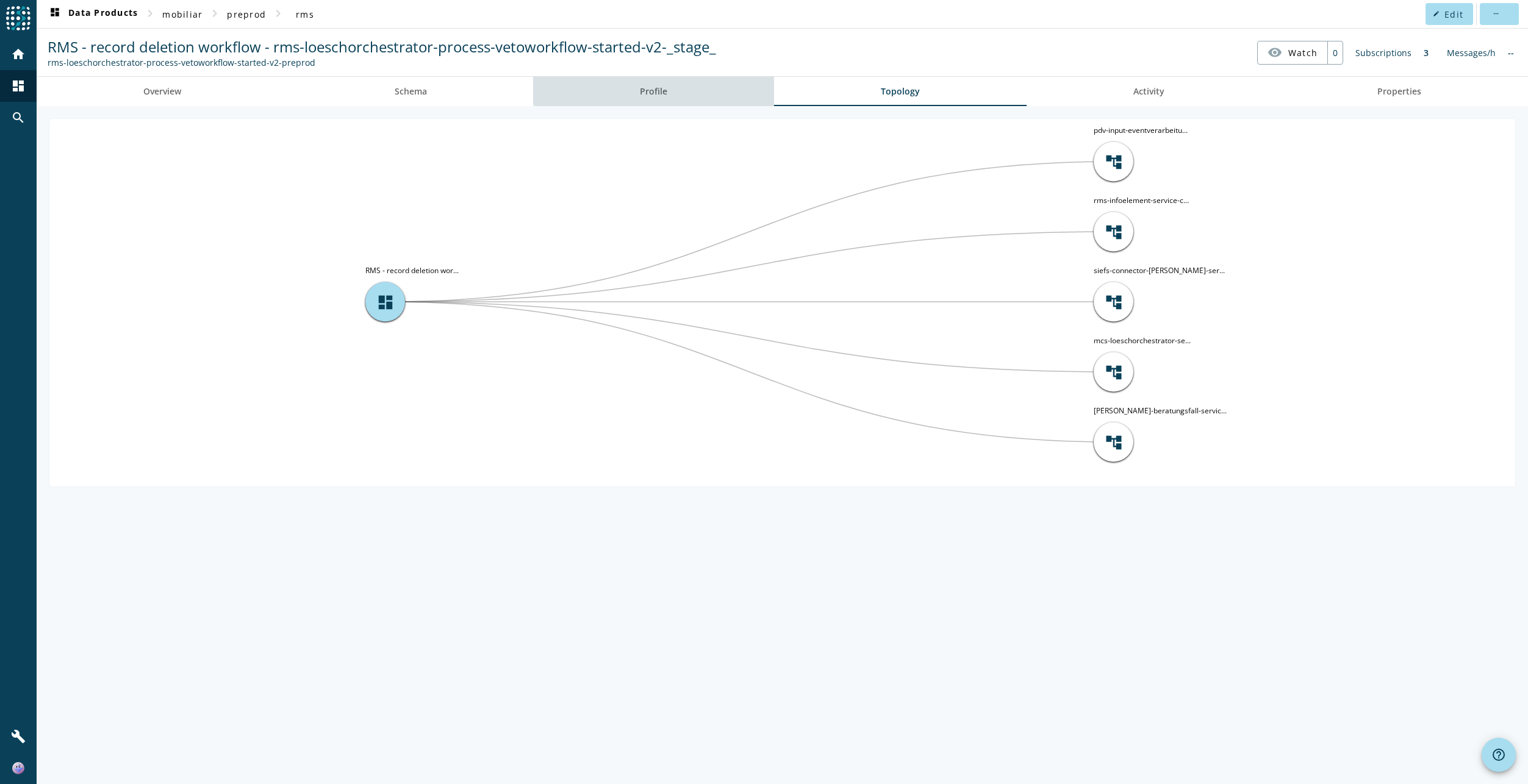
click at [656, 90] on span "Profile" at bounding box center [654, 92] width 27 height 9
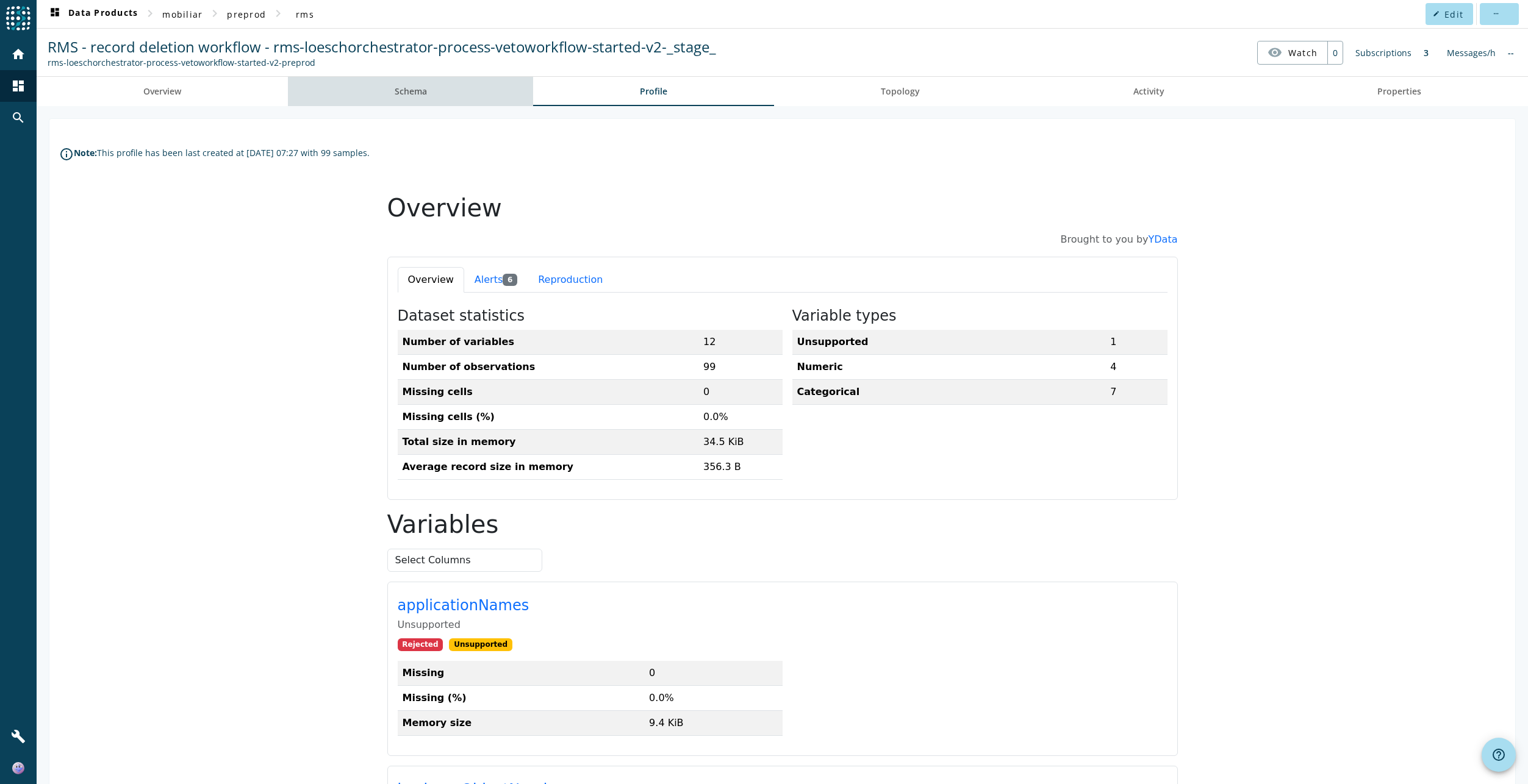
click at [445, 95] on link "Schema" at bounding box center [410, 91] width 246 height 29
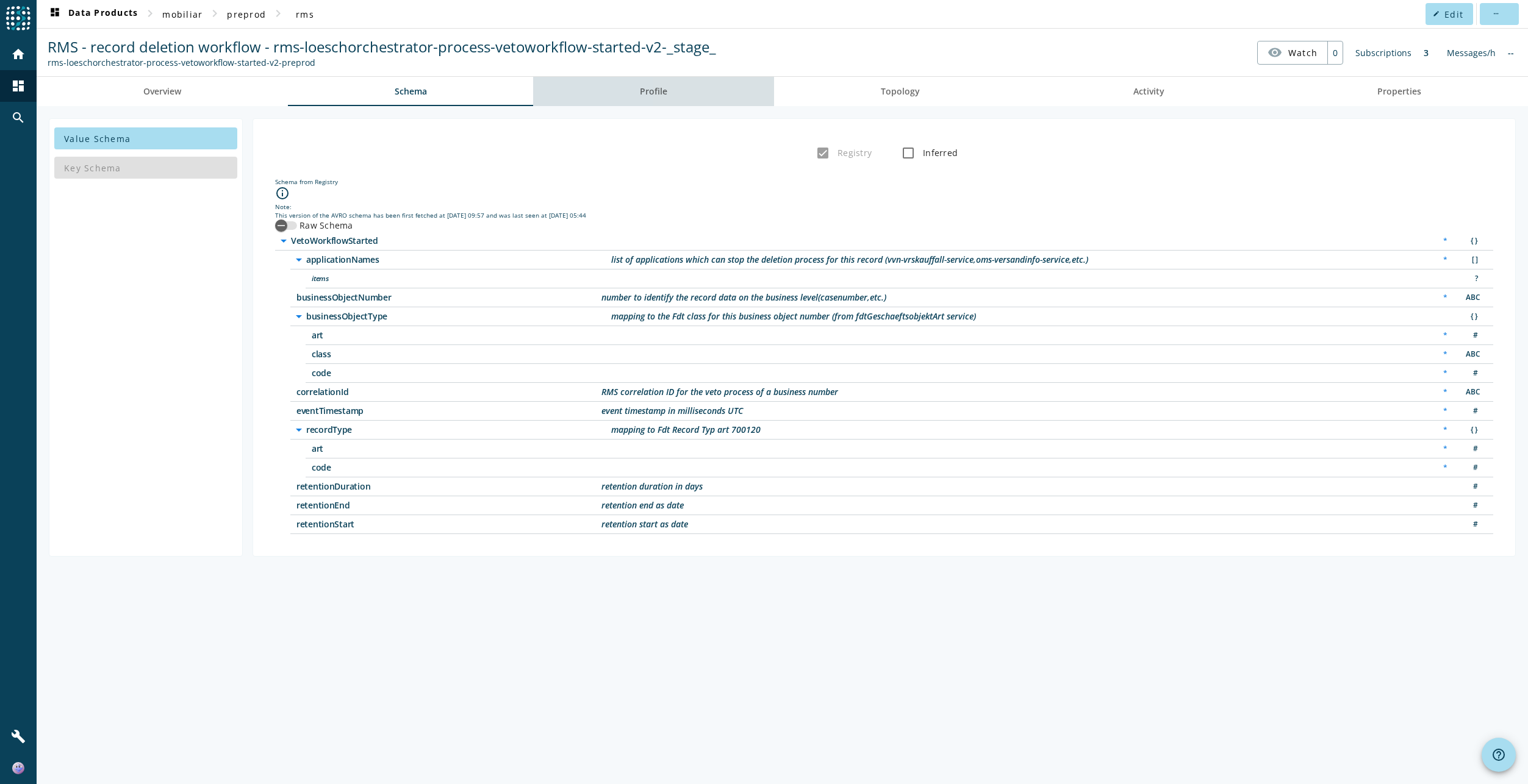
click at [560, 92] on link "Profile" at bounding box center [654, 91] width 241 height 29
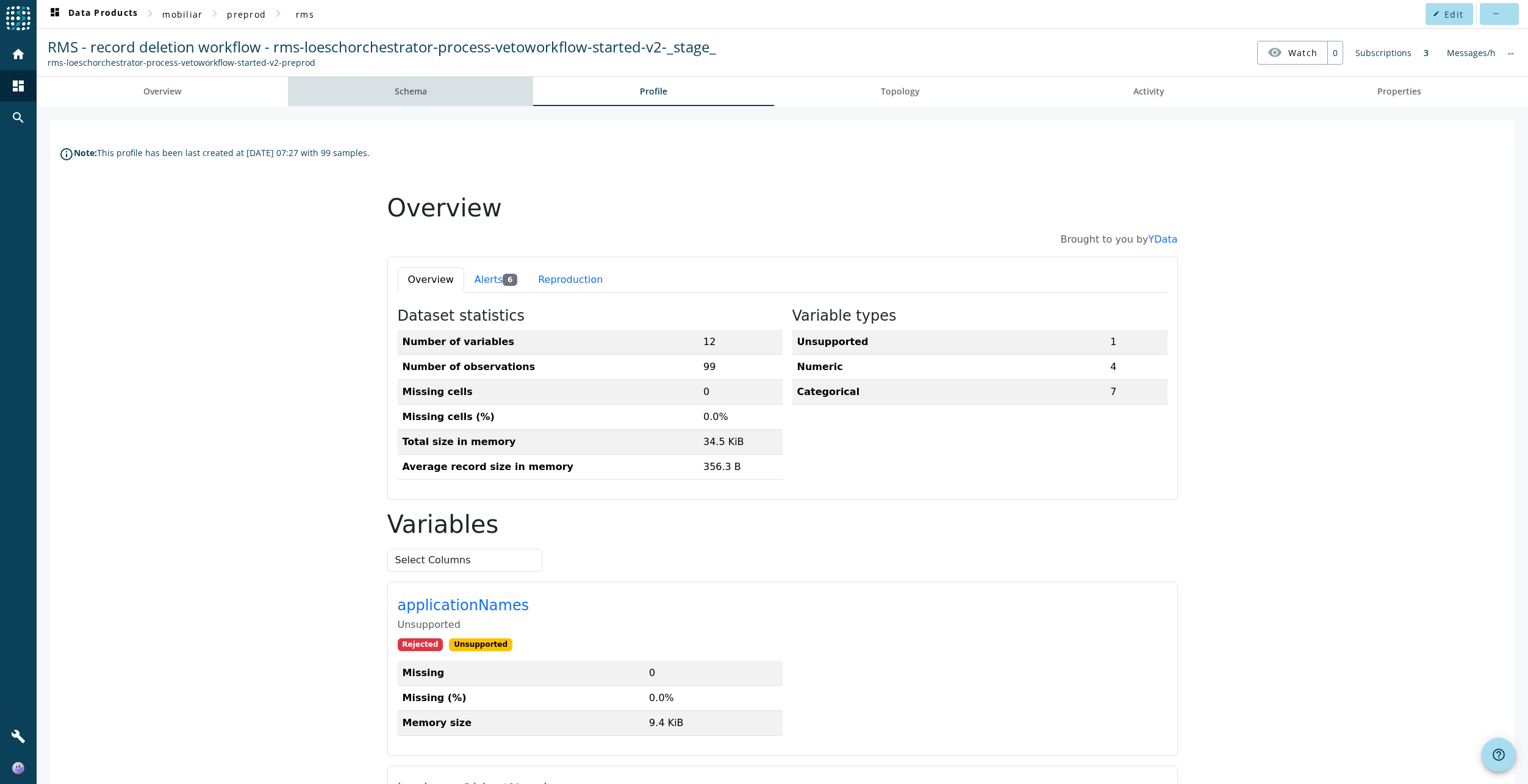
click at [436, 95] on link "Schema" at bounding box center [410, 91] width 246 height 29
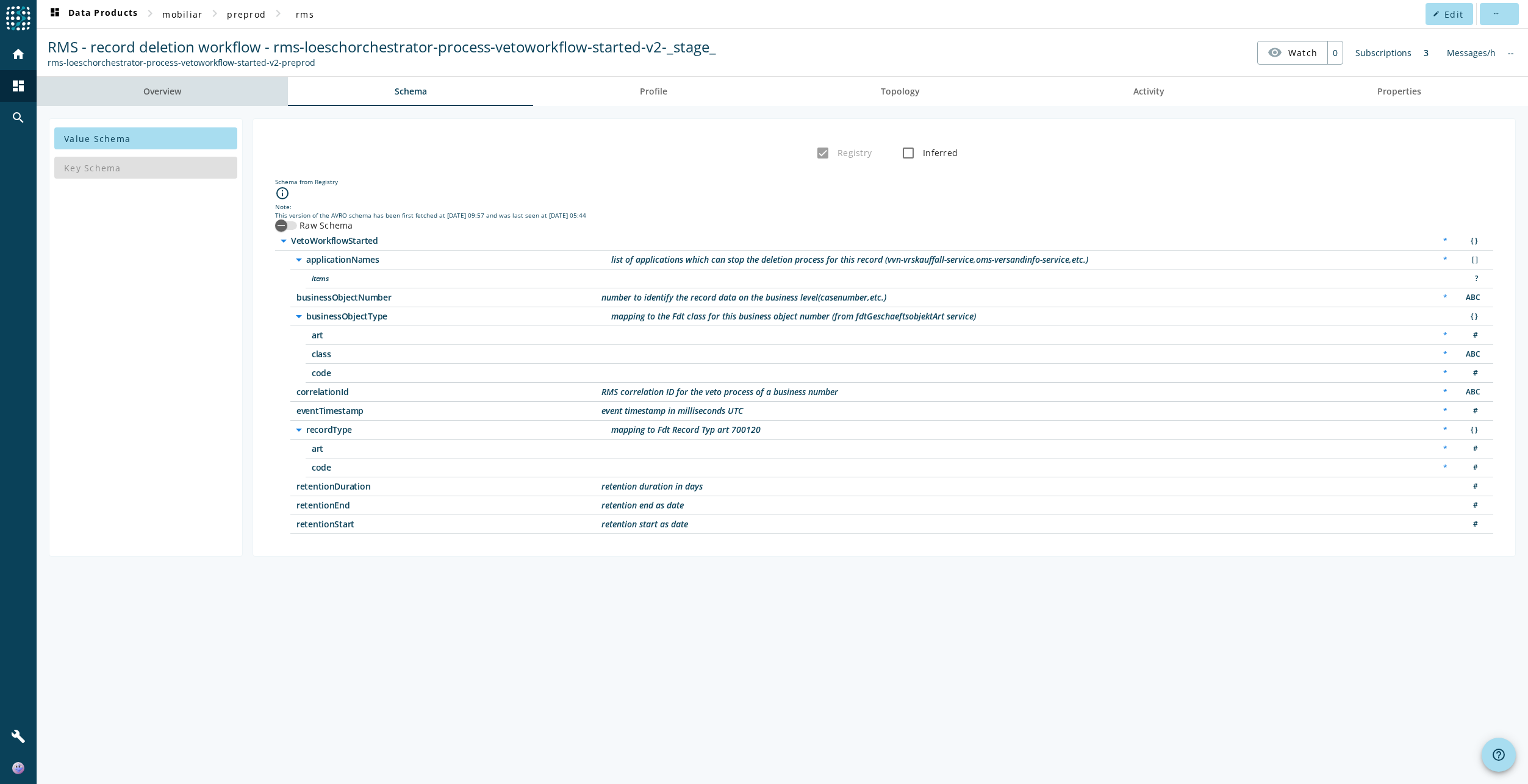
click at [217, 81] on link "Overview" at bounding box center [162, 91] width 251 height 29
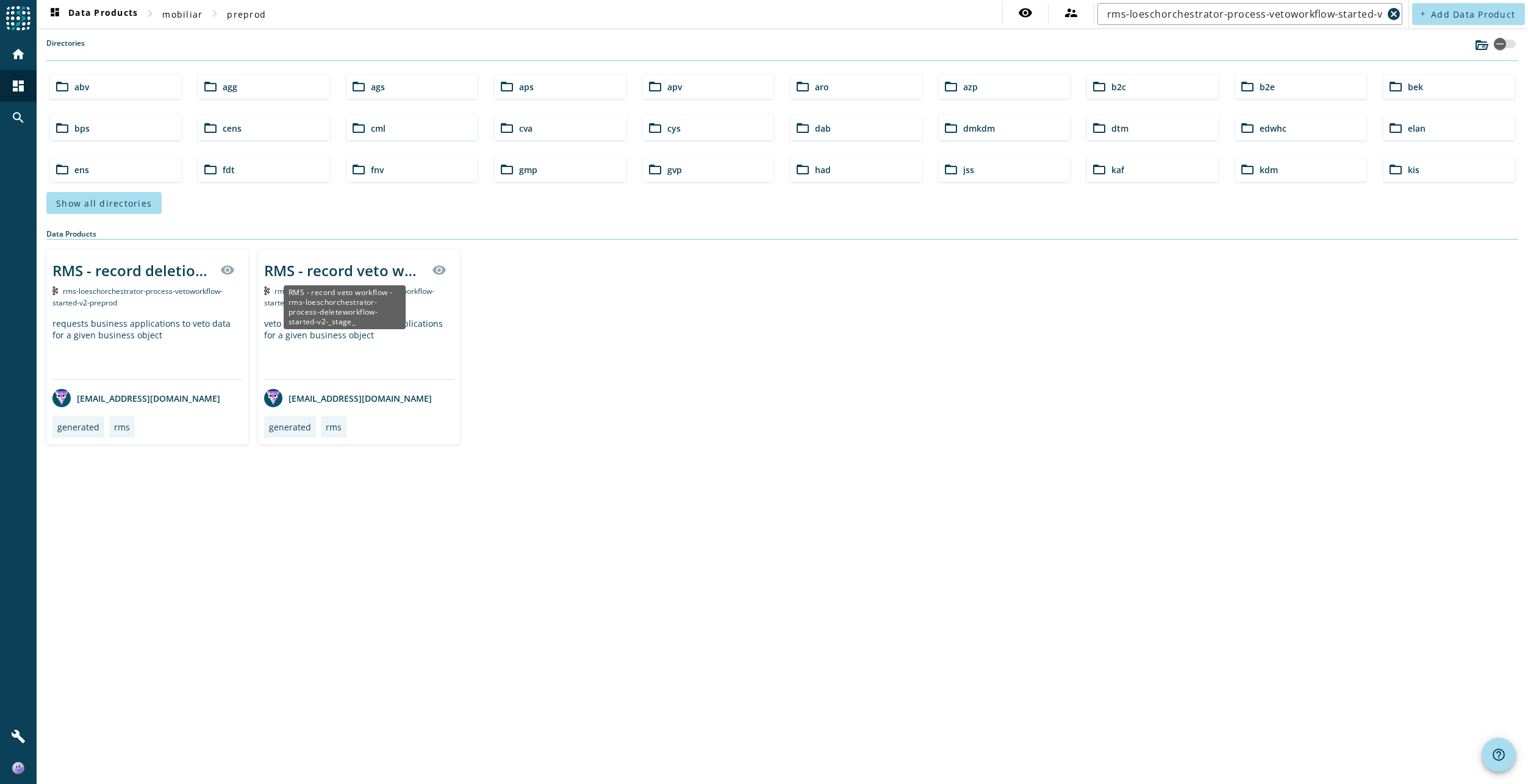
click at [343, 269] on div "RMS - record veto workflow - rms-loeschorchestrator-process-deleteworkflow-star…" at bounding box center [344, 270] width 161 height 20
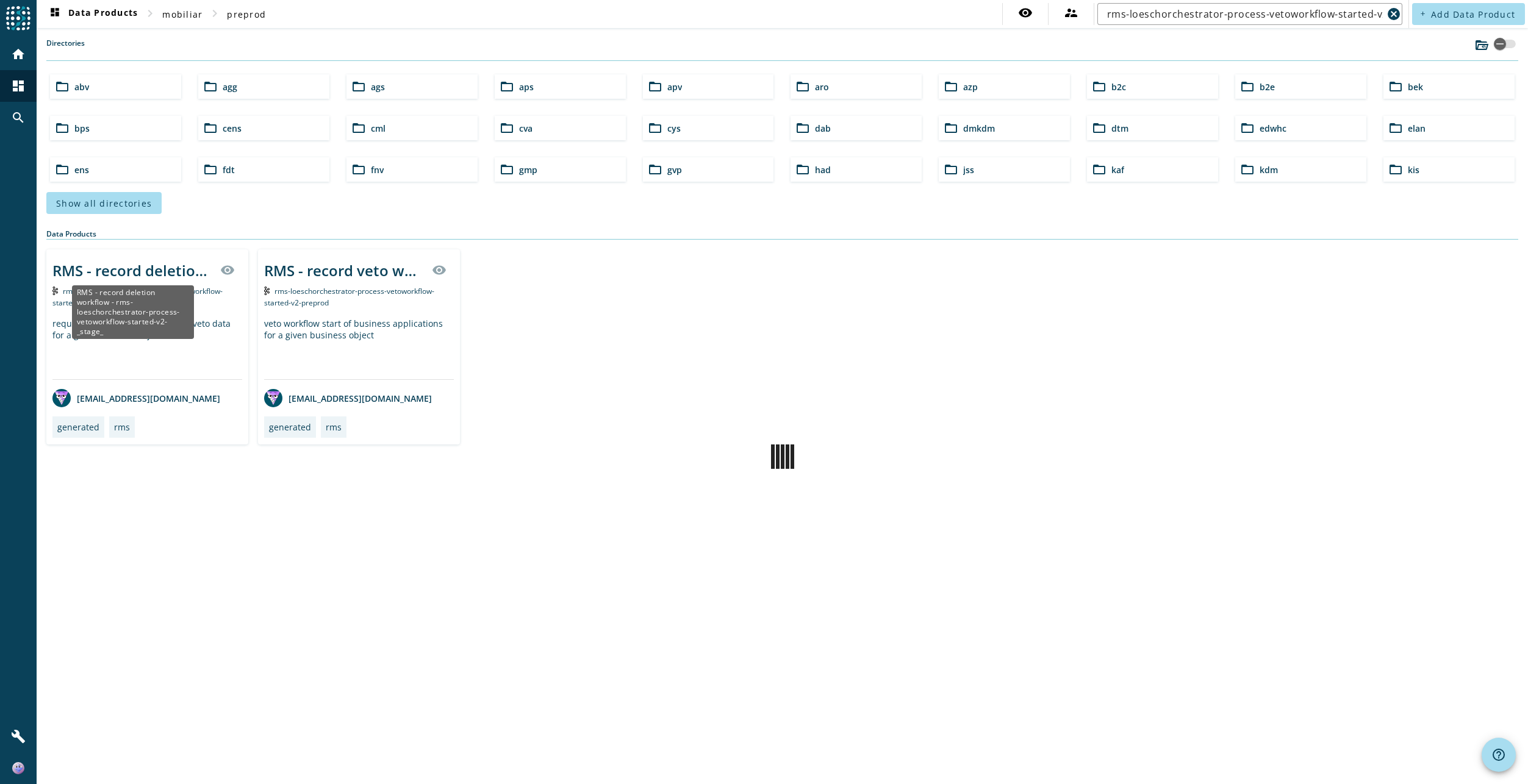
click at [132, 285] on div "RMS - record deletion workflow - rms-loeschorchestrator-process-vetoworkflow-st…" at bounding box center [133, 312] width 122 height 54
click at [156, 271] on div "RMS - record deletion workflow - rms-loeschorchestrator-process-vetoworkflow-st…" at bounding box center [133, 270] width 161 height 20
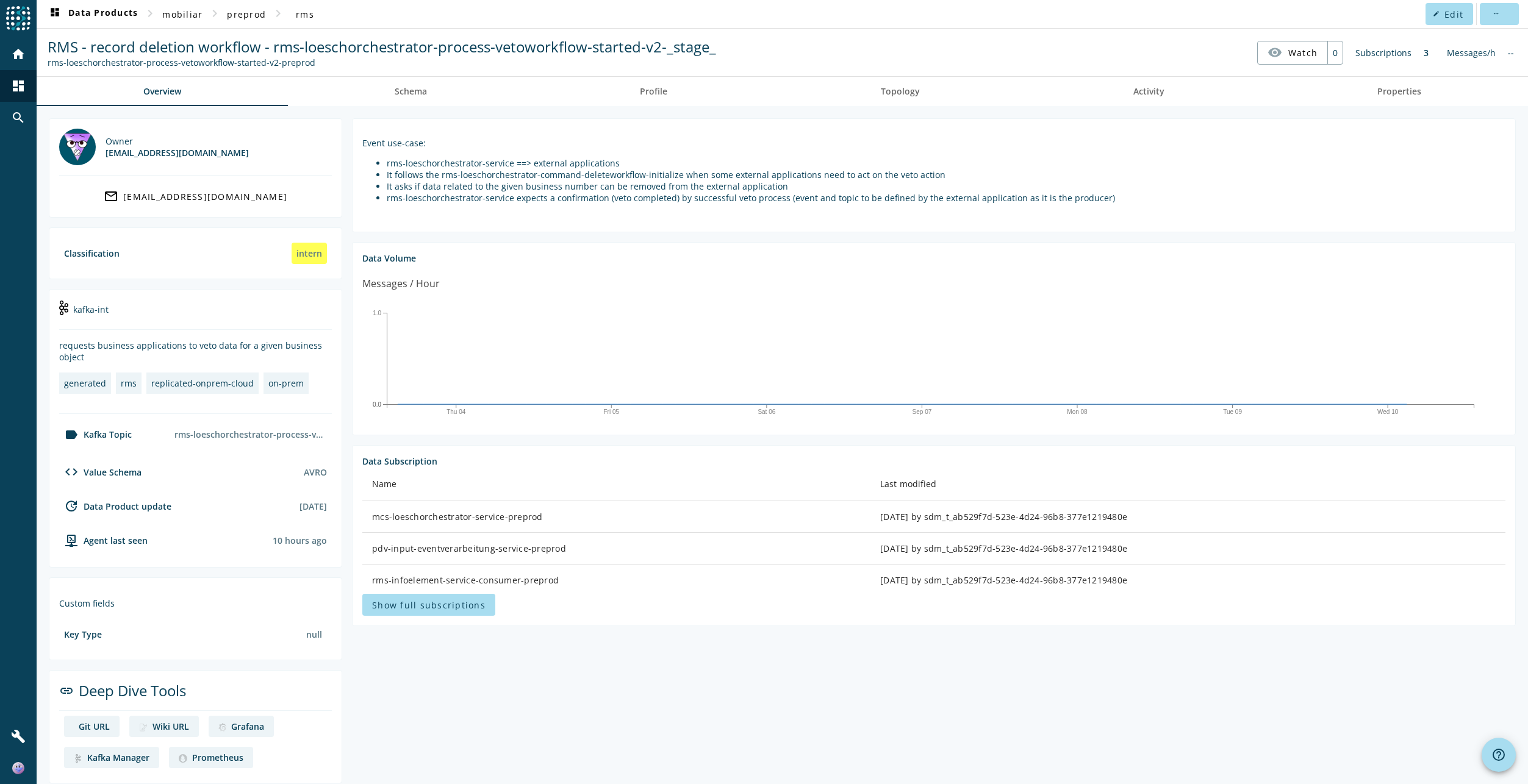
scroll to position [11, 0]
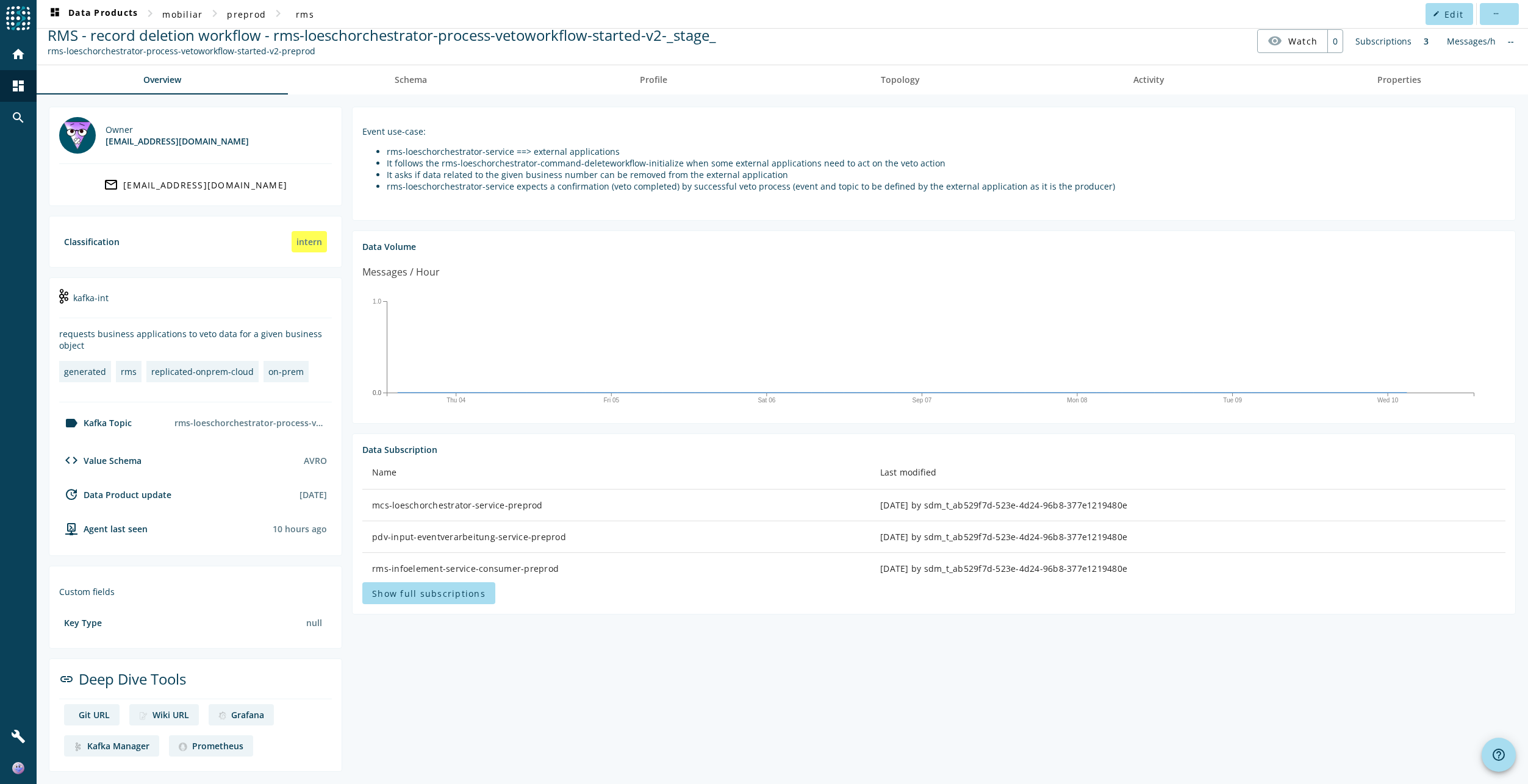
click at [105, 706] on link "Git URL" at bounding box center [91, 715] width 55 height 22
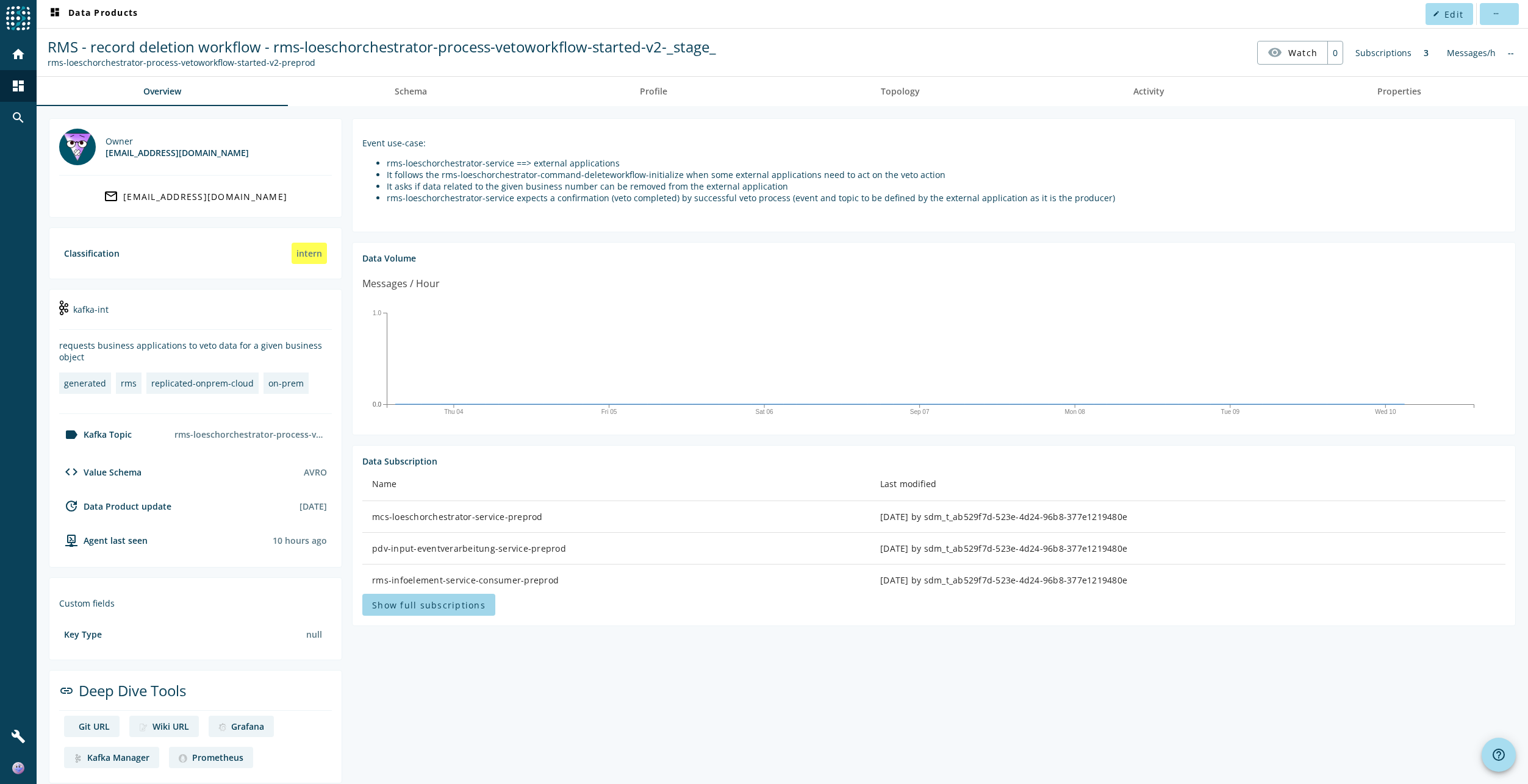
click at [475, 607] on span "Show full subscriptions" at bounding box center [429, 605] width 113 height 11
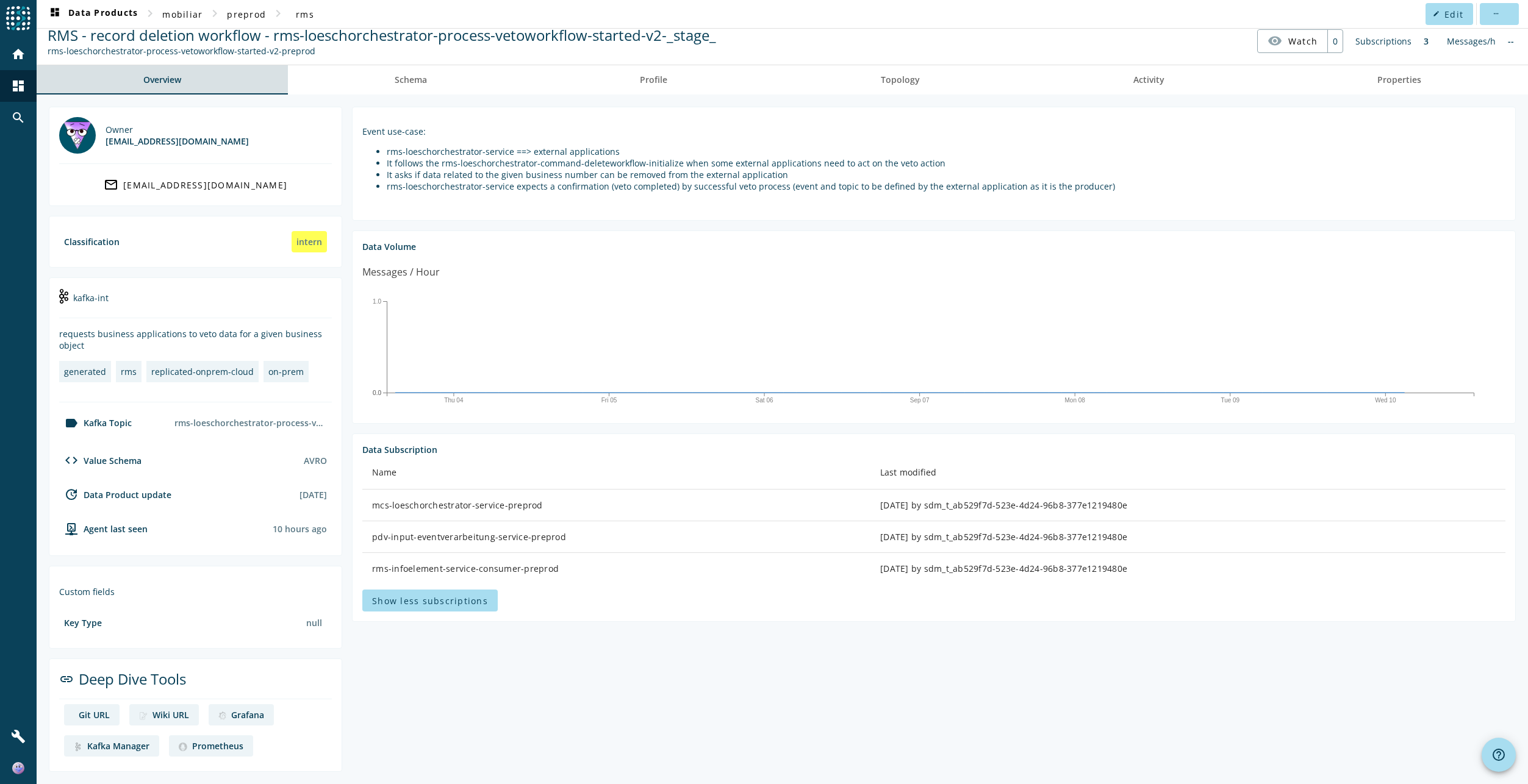
click at [163, 80] on span "Overview" at bounding box center [162, 80] width 38 height 9
click at [260, 19] on span "preprod" at bounding box center [246, 14] width 39 height 11
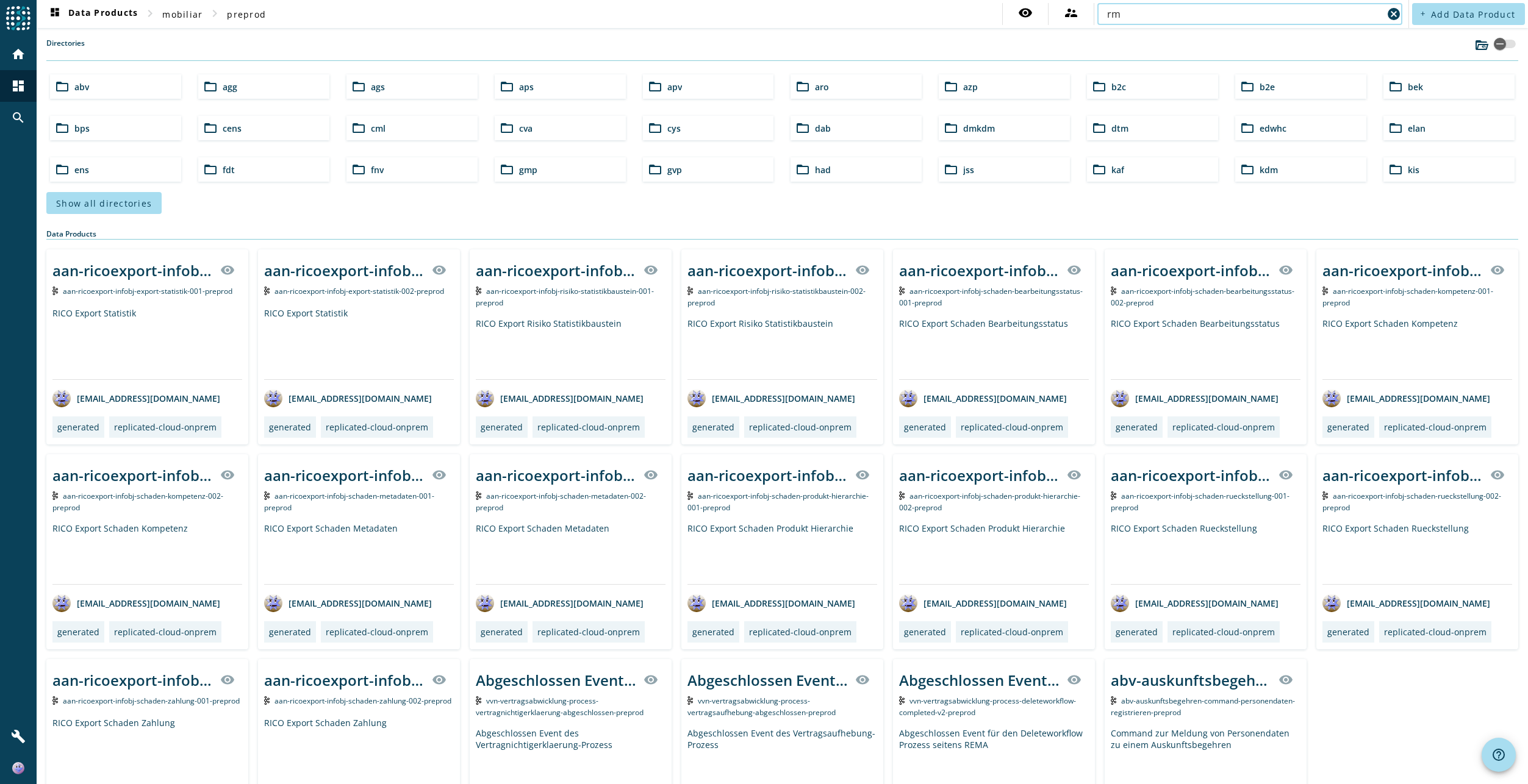
type input "r"
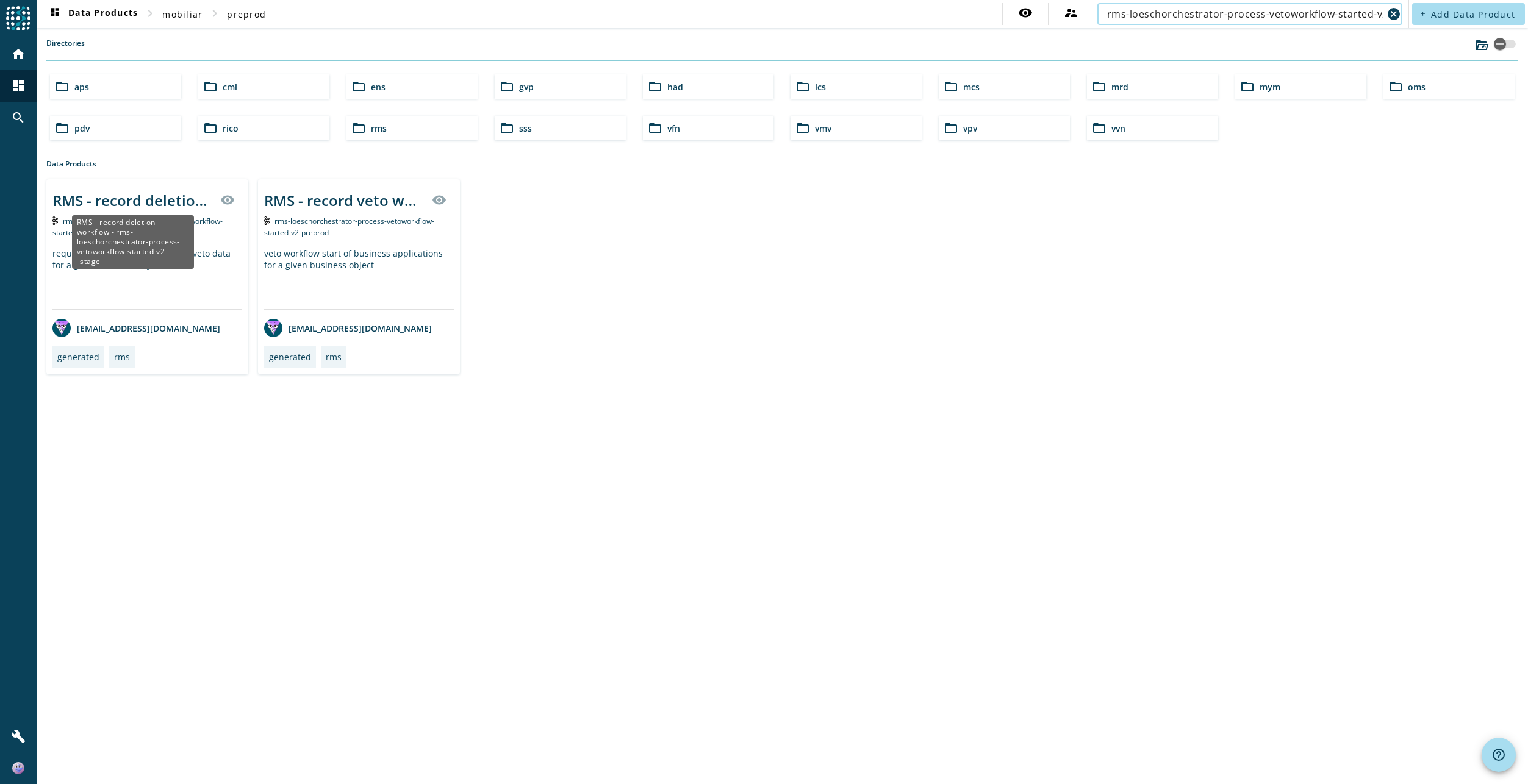
type input "rms-loeschorchestrator-process-vetoworkflow-started-v2"
click at [169, 198] on div "RMS - record deletion workflow - rms-loeschorchestrator-process-vetoworkflow-st…" at bounding box center [133, 200] width 161 height 20
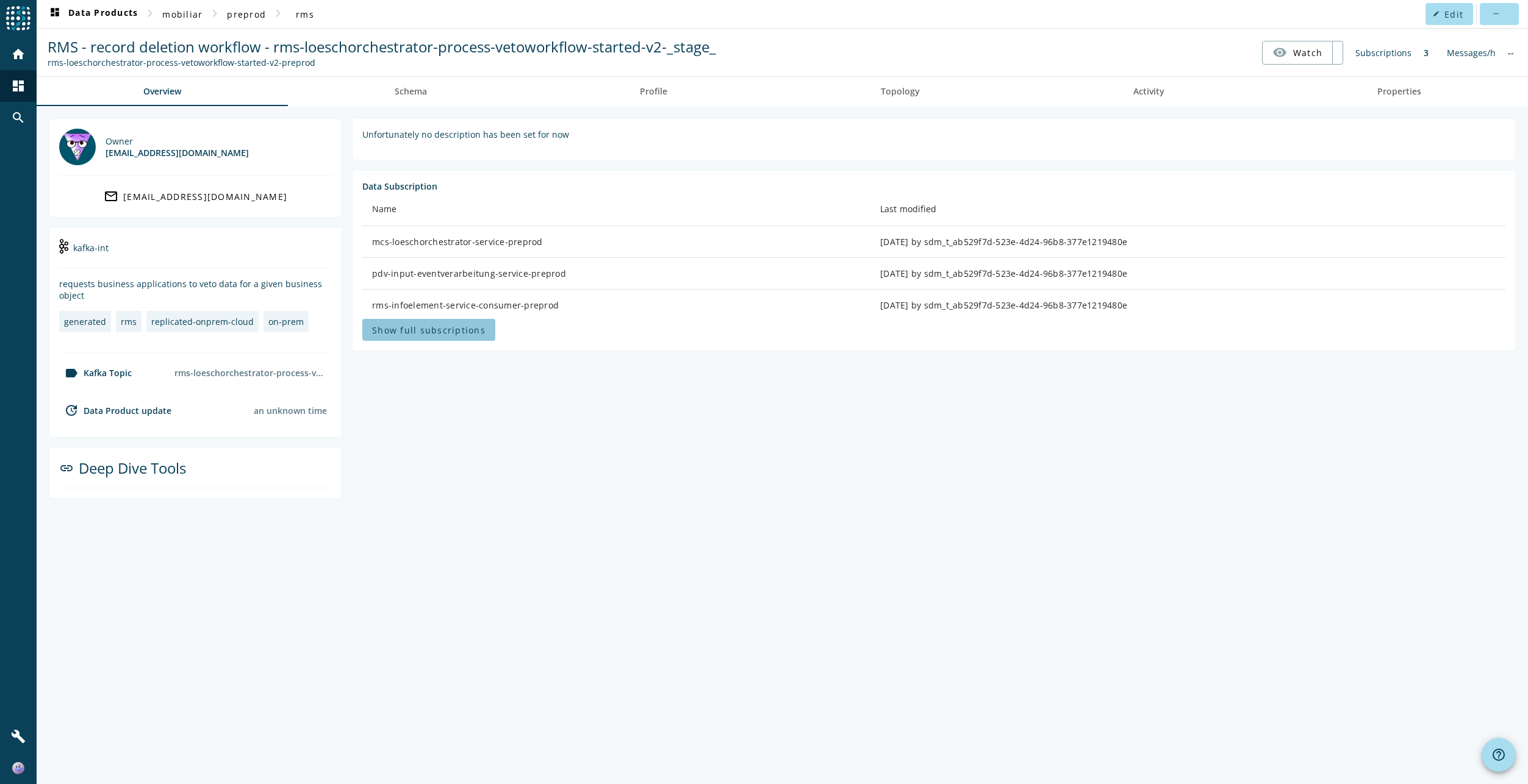
click at [443, 329] on span "Show full subscriptions" at bounding box center [429, 330] width 113 height 11
